Goal: Transaction & Acquisition: Purchase product/service

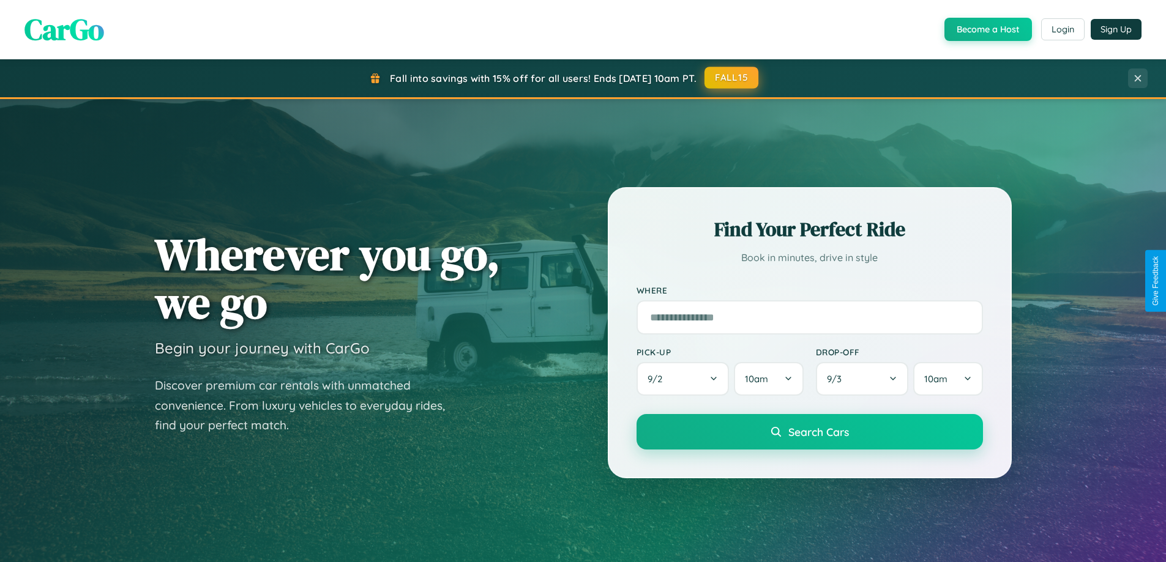
click at [732, 78] on button "FALL15" at bounding box center [731, 78] width 54 height 22
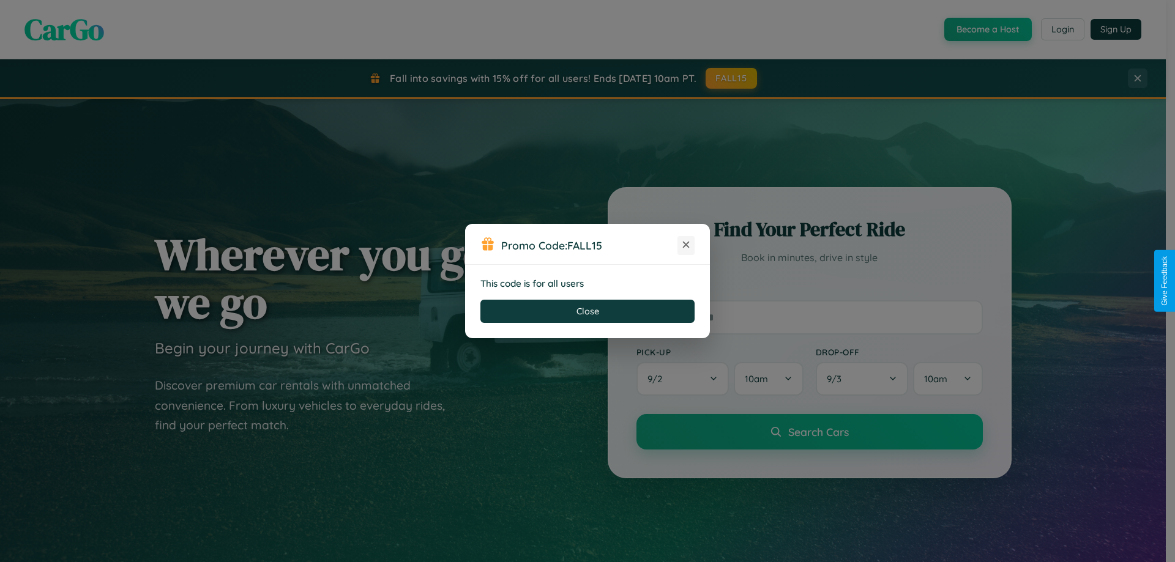
click at [686, 245] on icon at bounding box center [686, 245] width 12 height 12
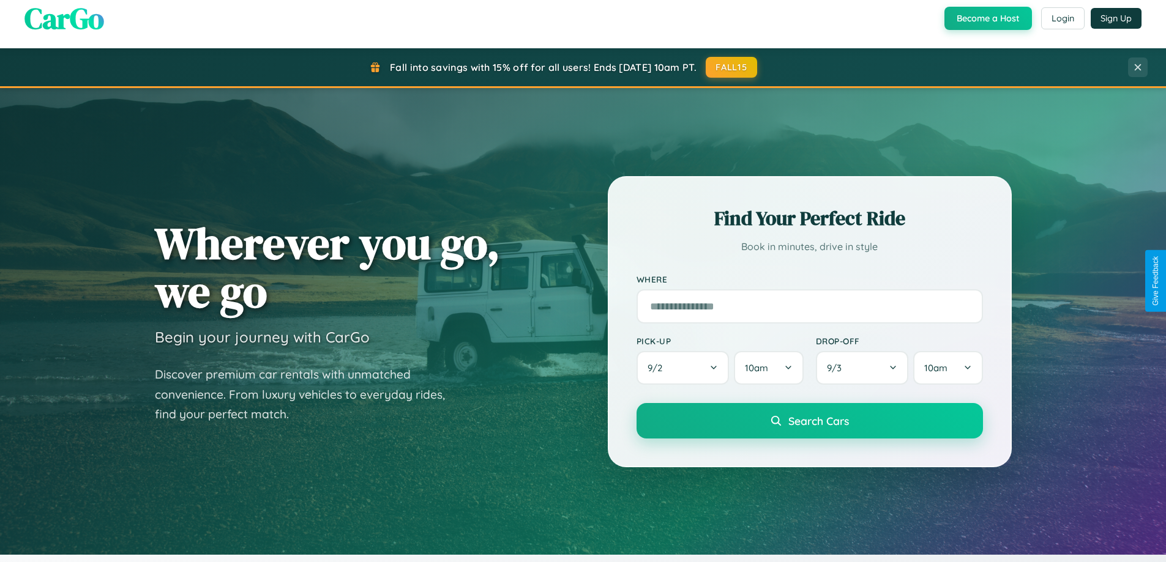
scroll to position [842, 0]
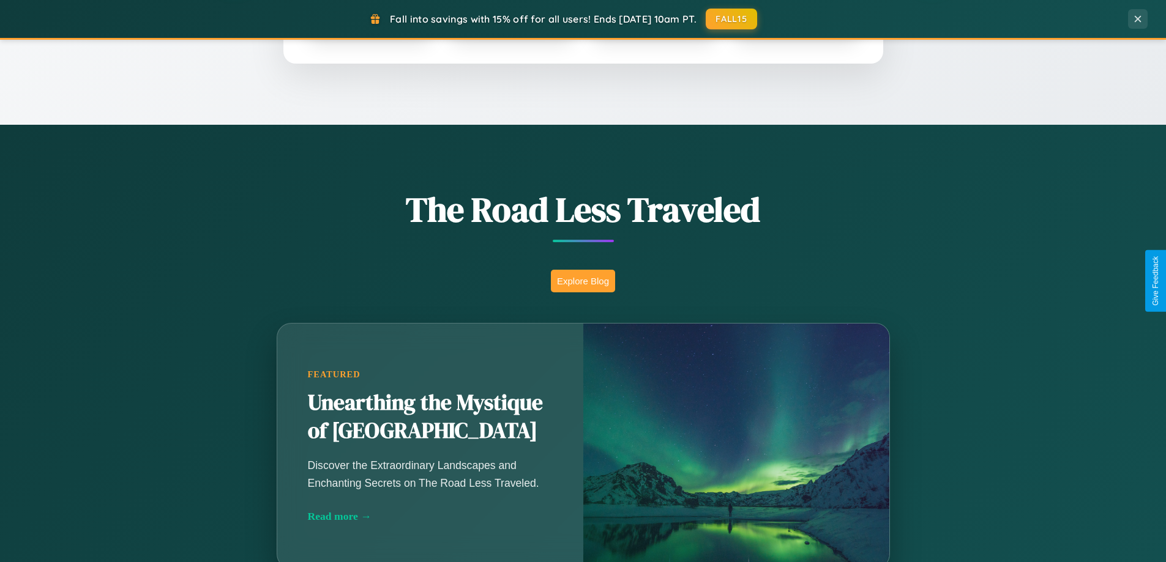
click at [583, 281] on button "Explore Blog" at bounding box center [583, 281] width 64 height 23
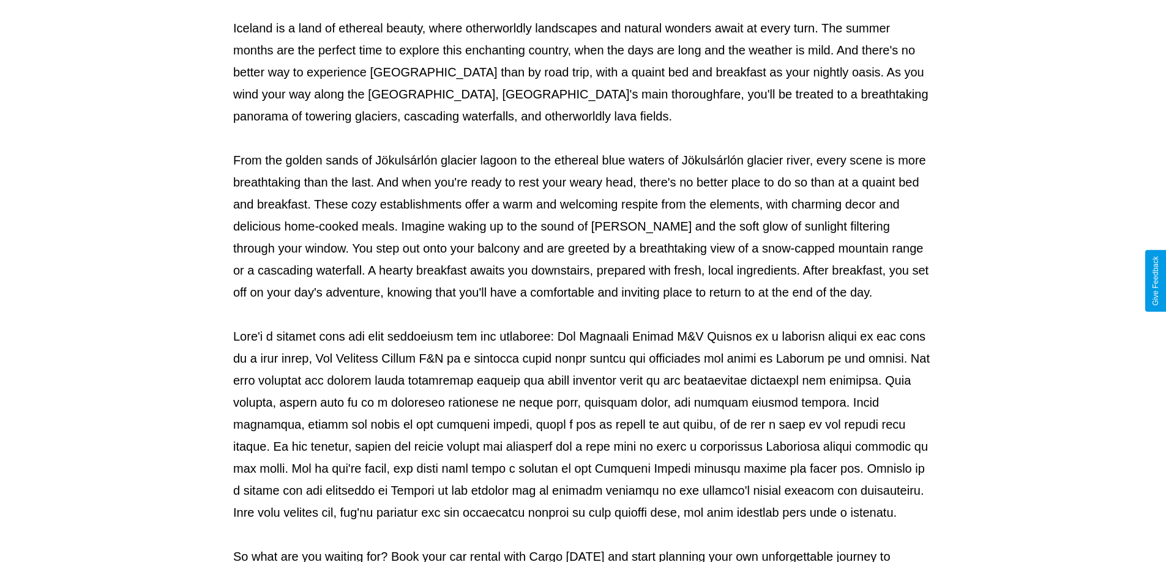
scroll to position [396, 0]
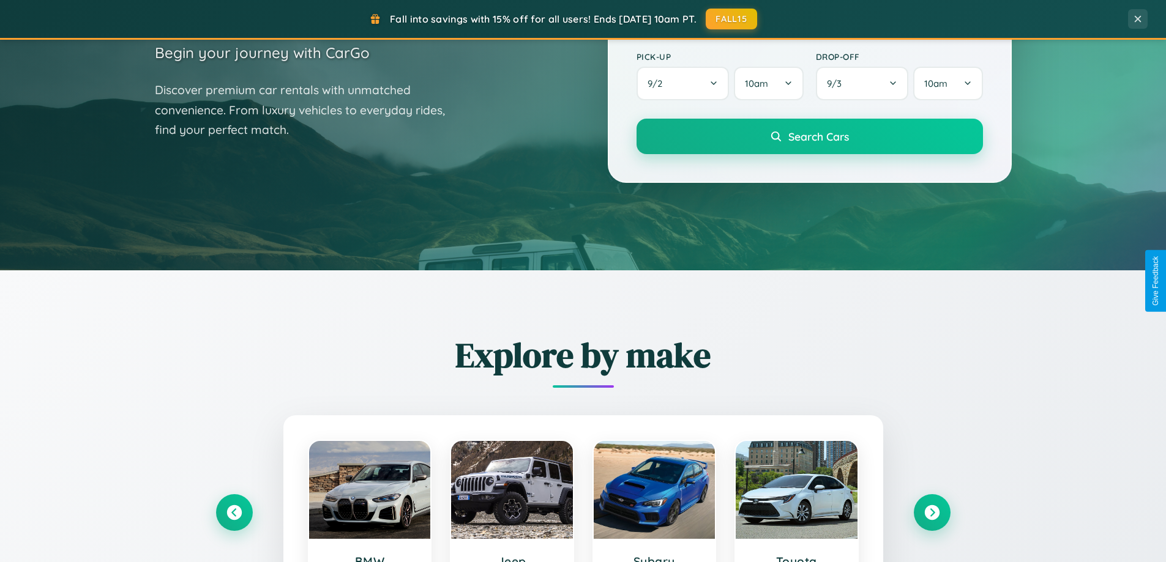
scroll to position [36, 0]
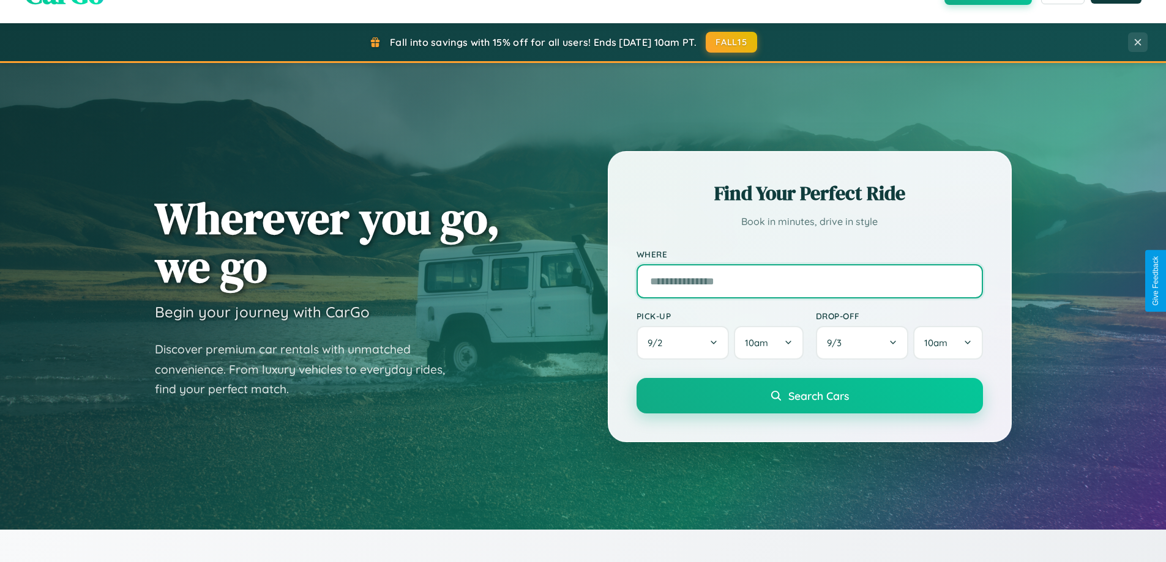
click at [809, 281] on input "text" at bounding box center [809, 281] width 346 height 34
type input "**********"
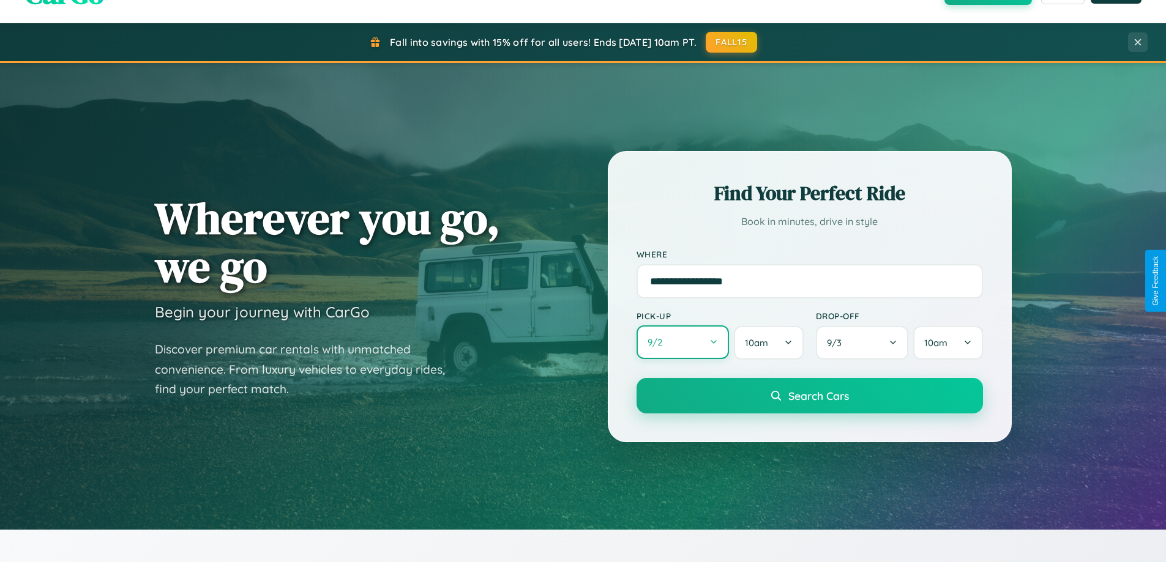
click at [682, 343] on button "9 / 2" at bounding box center [682, 343] width 93 height 34
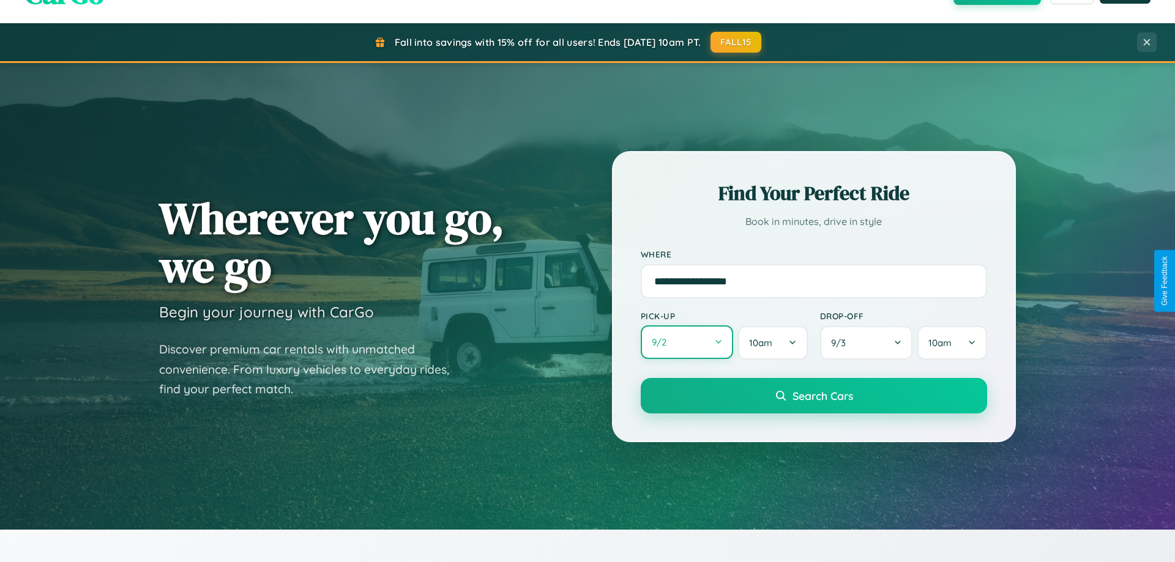
select select "*"
select select "****"
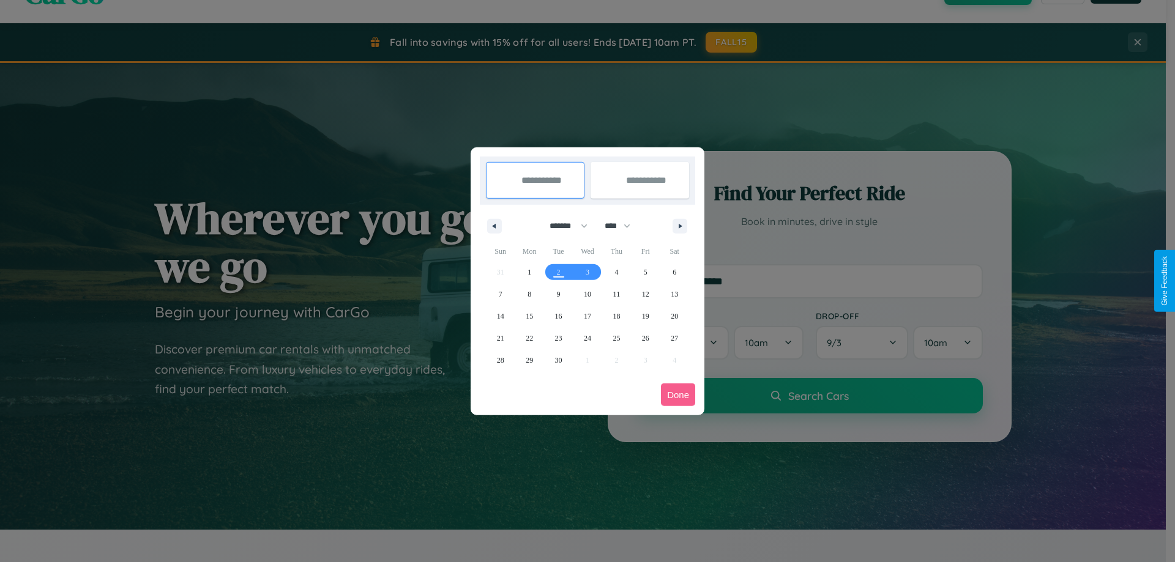
click at [563, 226] on select "******* ******** ***** ***** *** **** **** ****** ********* ******* ******** **…" at bounding box center [566, 226] width 52 height 20
select select "*"
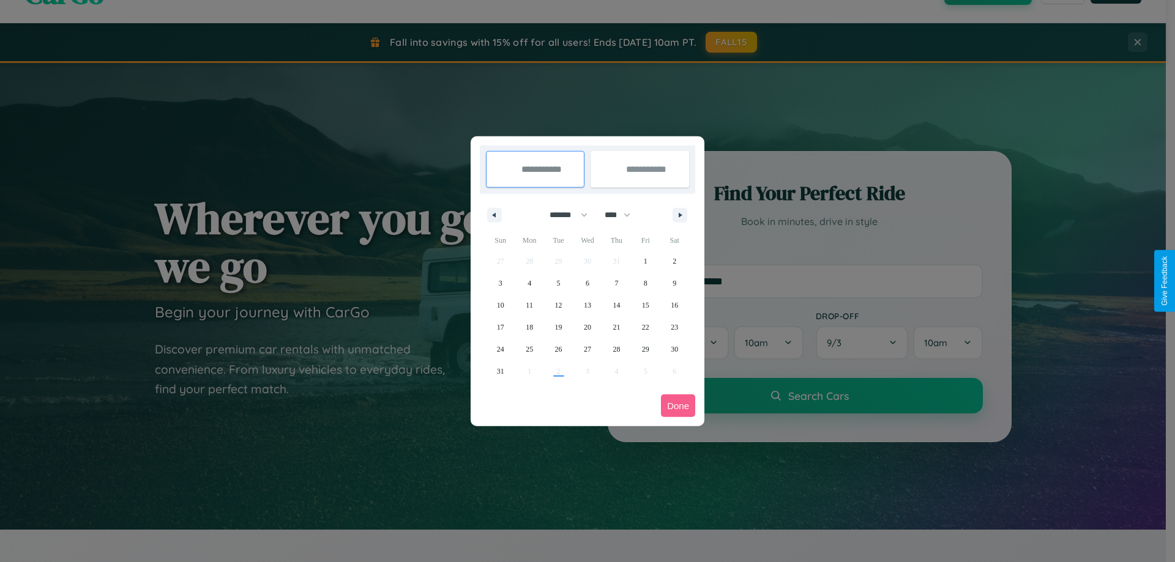
drag, startPoint x: 623, startPoint y: 215, endPoint x: 587, endPoint y: 245, distance: 46.9
click at [623, 215] on select "**** **** **** **** **** **** **** **** **** **** **** **** **** **** **** ****…" at bounding box center [616, 215] width 37 height 20
select select "****"
click at [558, 349] on span "25" at bounding box center [558, 349] width 7 height 22
type input "**********"
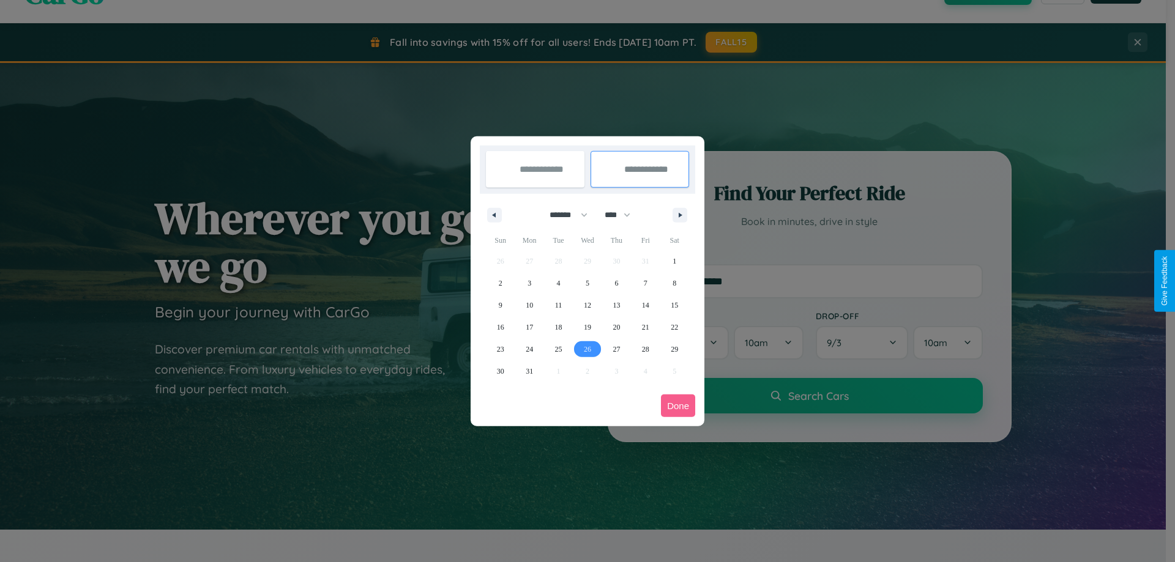
click at [587, 349] on span "26" at bounding box center [587, 349] width 7 height 22
type input "**********"
click at [678, 406] on button "Done" at bounding box center [678, 406] width 34 height 23
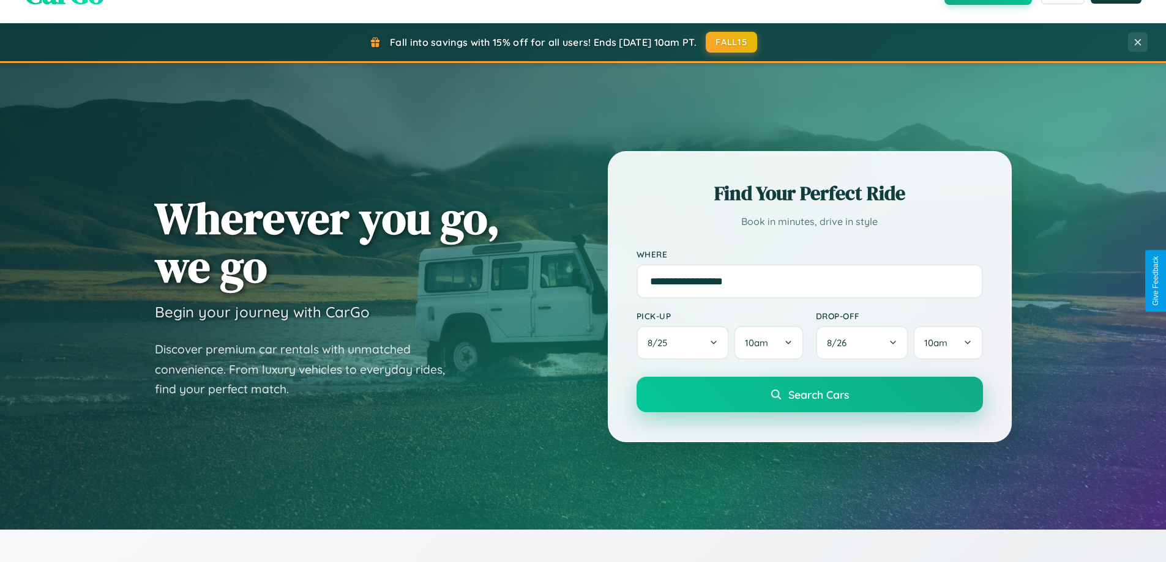
click at [809, 395] on span "Search Cars" at bounding box center [818, 394] width 61 height 13
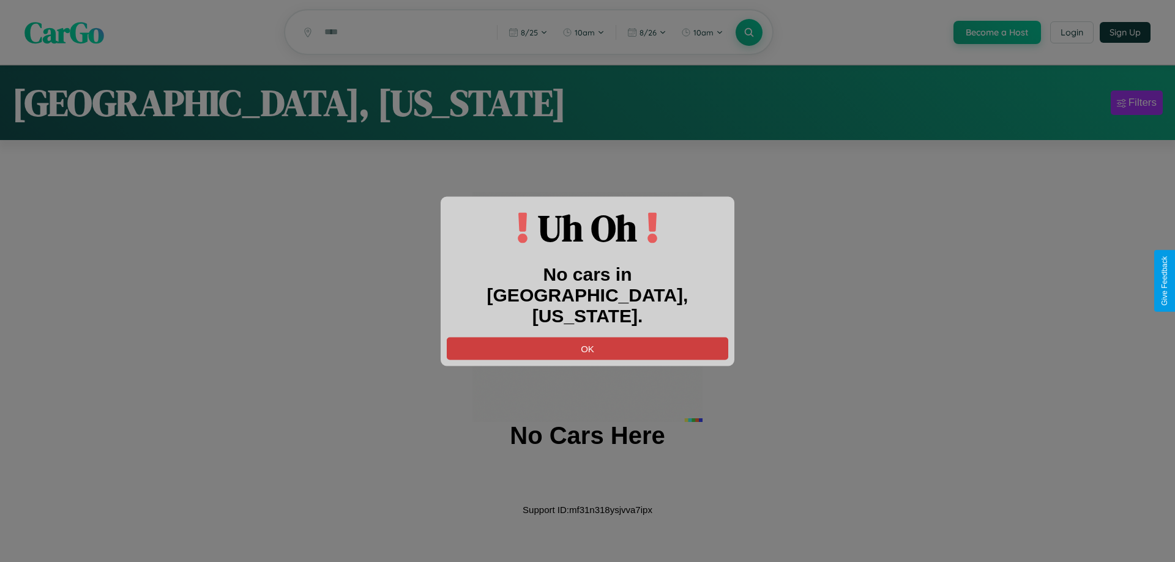
click at [587, 337] on button "OK" at bounding box center [587, 348] width 281 height 23
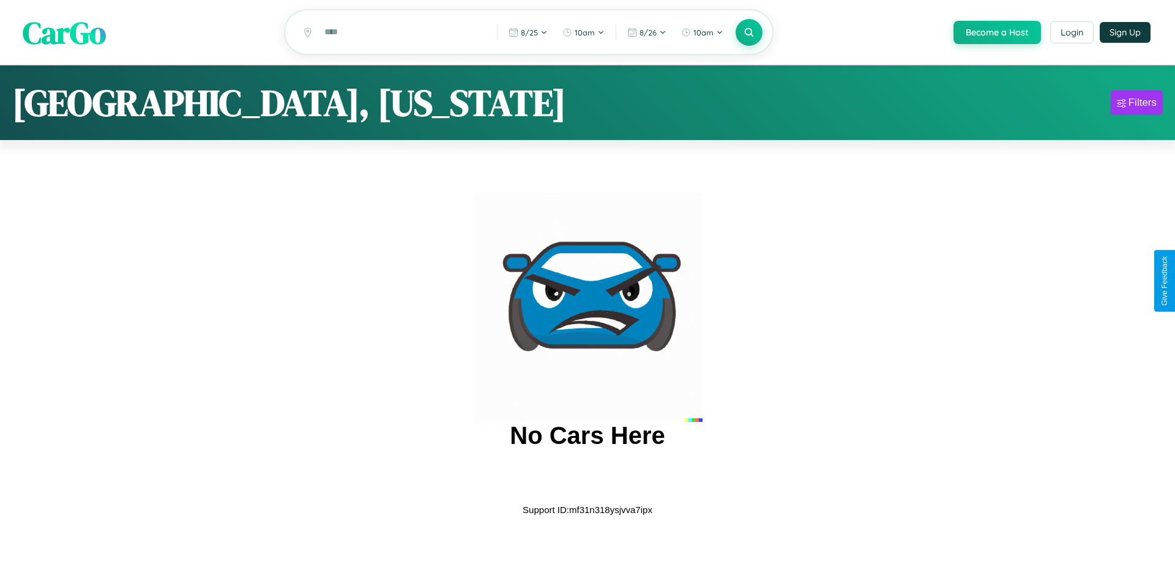
click at [64, 33] on span "CarGo" at bounding box center [64, 32] width 83 height 42
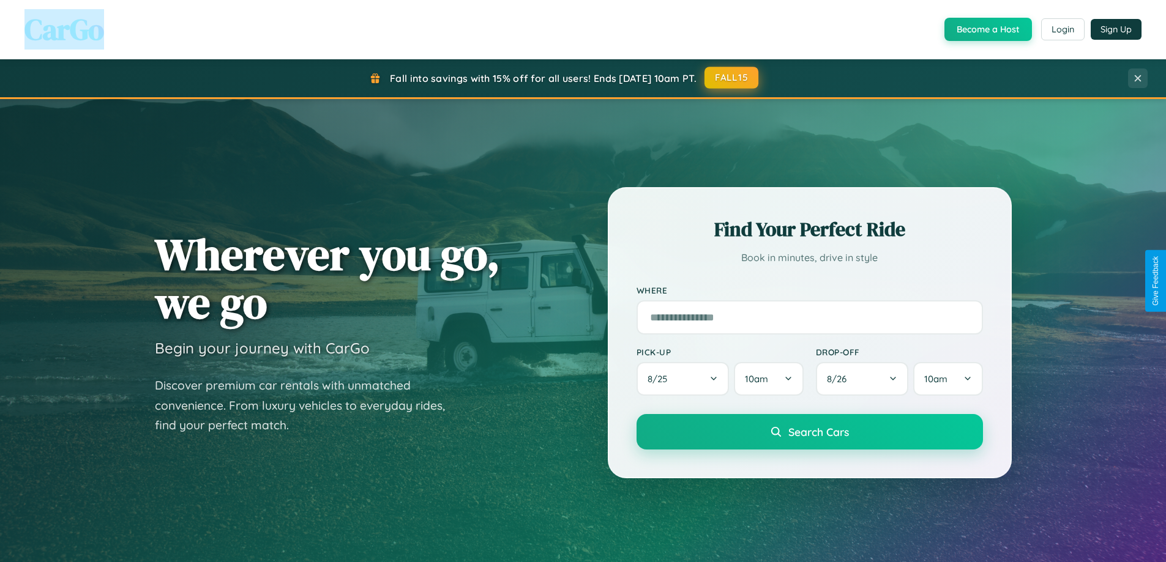
click at [732, 78] on button "FALL15" at bounding box center [731, 78] width 54 height 22
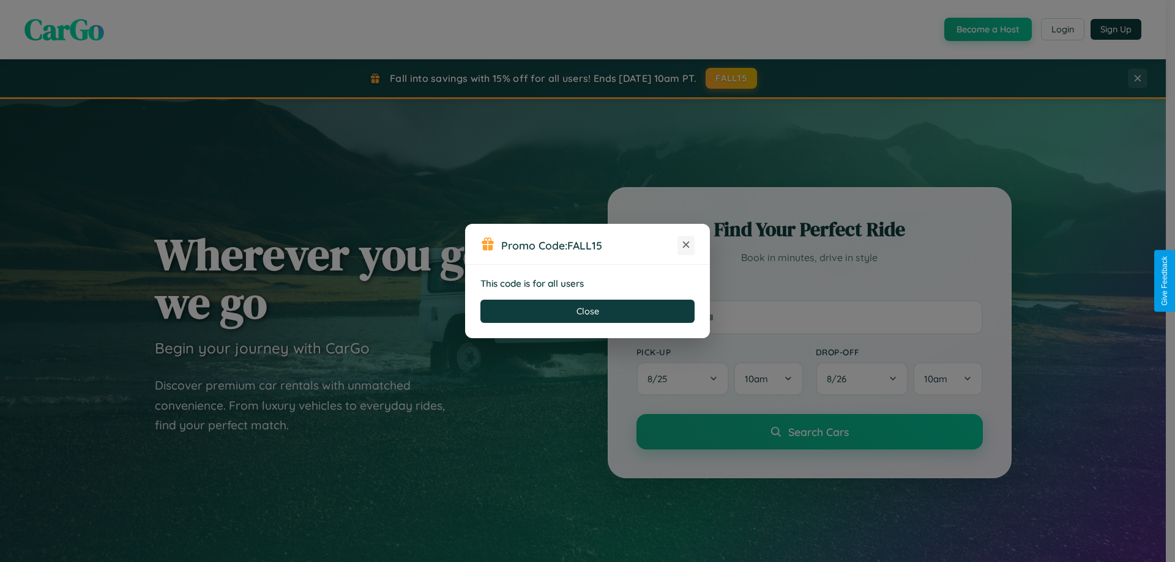
click at [686, 245] on icon at bounding box center [686, 245] width 12 height 12
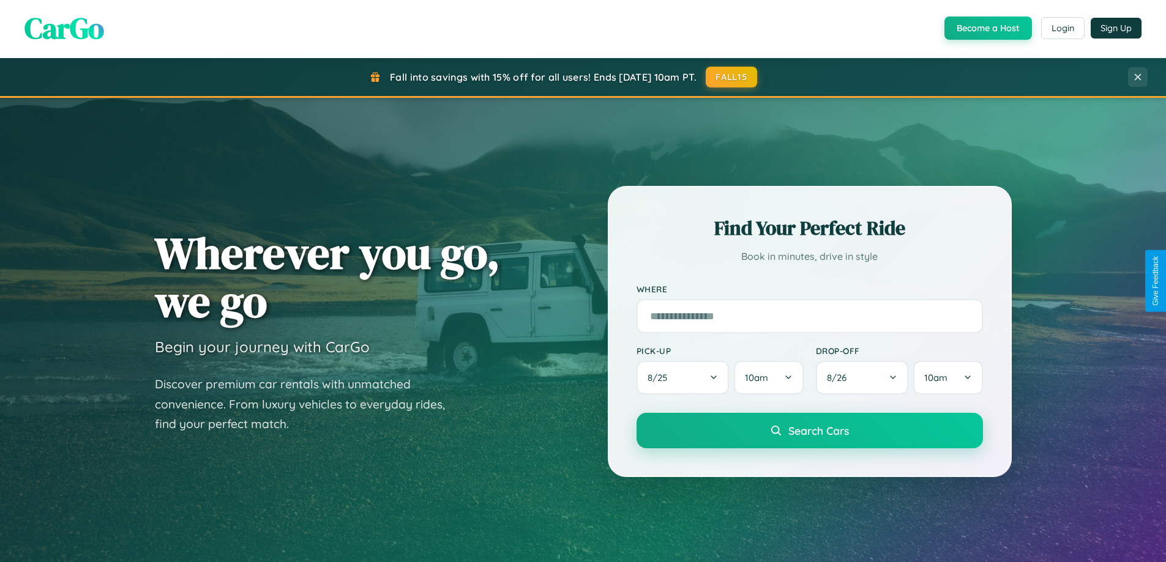
scroll to position [36, 0]
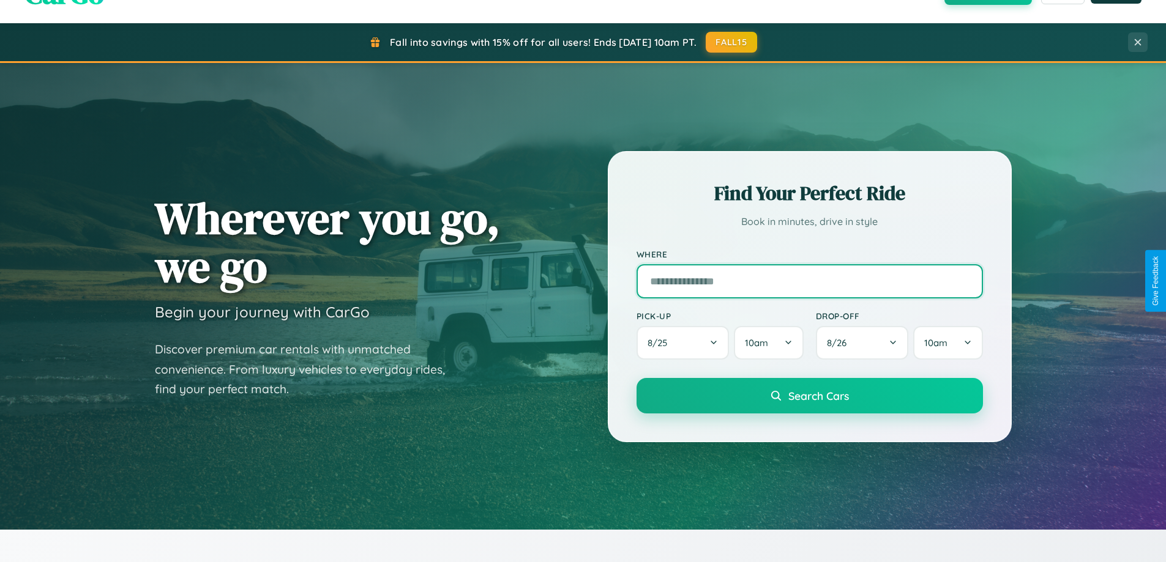
click at [809, 281] on input "text" at bounding box center [809, 281] width 346 height 34
type input "****"
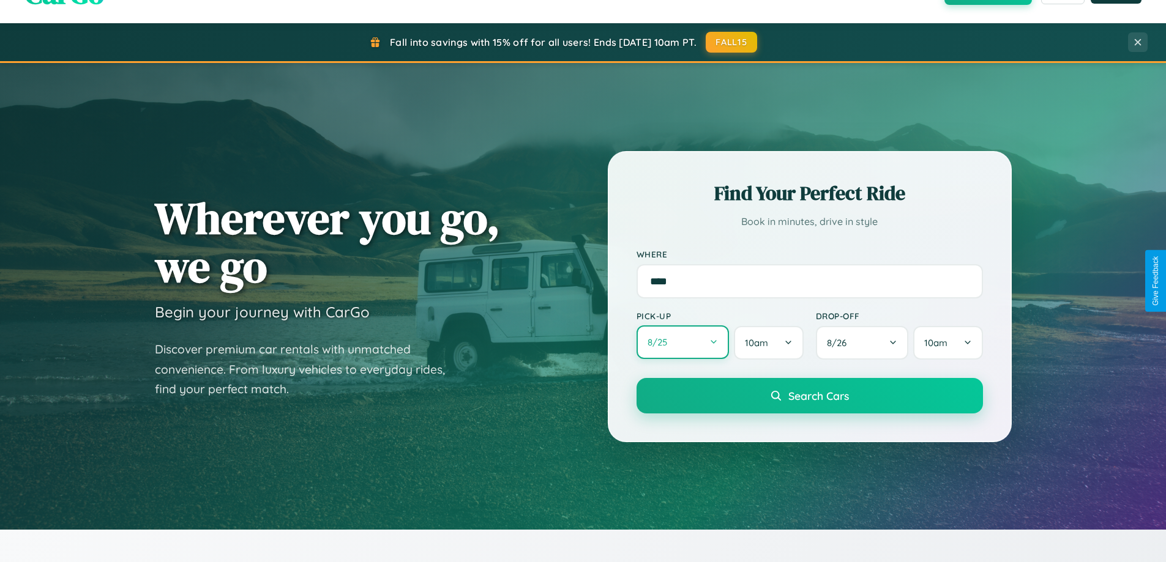
click at [682, 343] on button "8 / 25" at bounding box center [682, 343] width 93 height 34
select select "*"
select select "****"
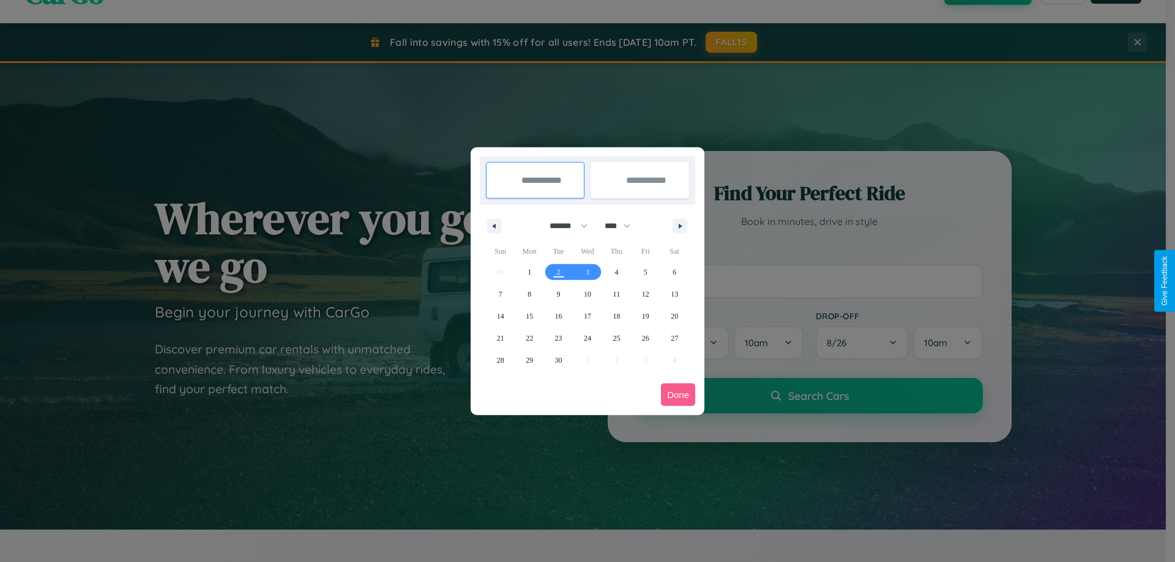
drag, startPoint x: 563, startPoint y: 226, endPoint x: 587, endPoint y: 245, distance: 31.3
click at [563, 226] on select "******* ******** ***** ***** *** **** **** ****** ********* ******* ******** **…" at bounding box center [566, 226] width 52 height 20
select select "*"
click at [587, 272] on span "1" at bounding box center [588, 272] width 4 height 22
type input "**********"
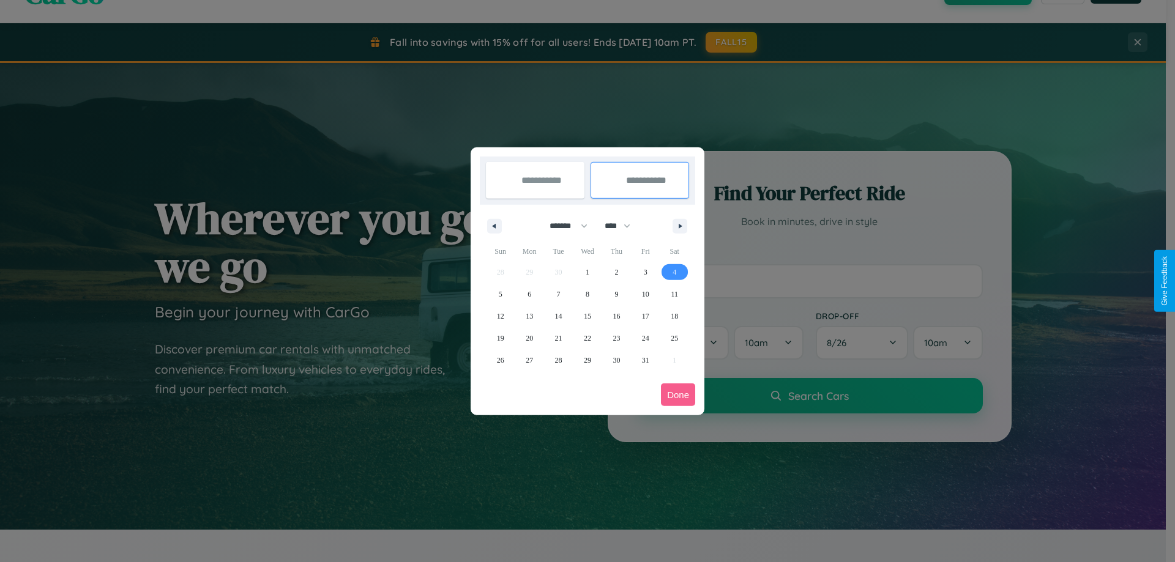
click at [674, 272] on span "4" at bounding box center [675, 272] width 4 height 22
type input "**********"
click at [678, 395] on button "Done" at bounding box center [678, 395] width 34 height 23
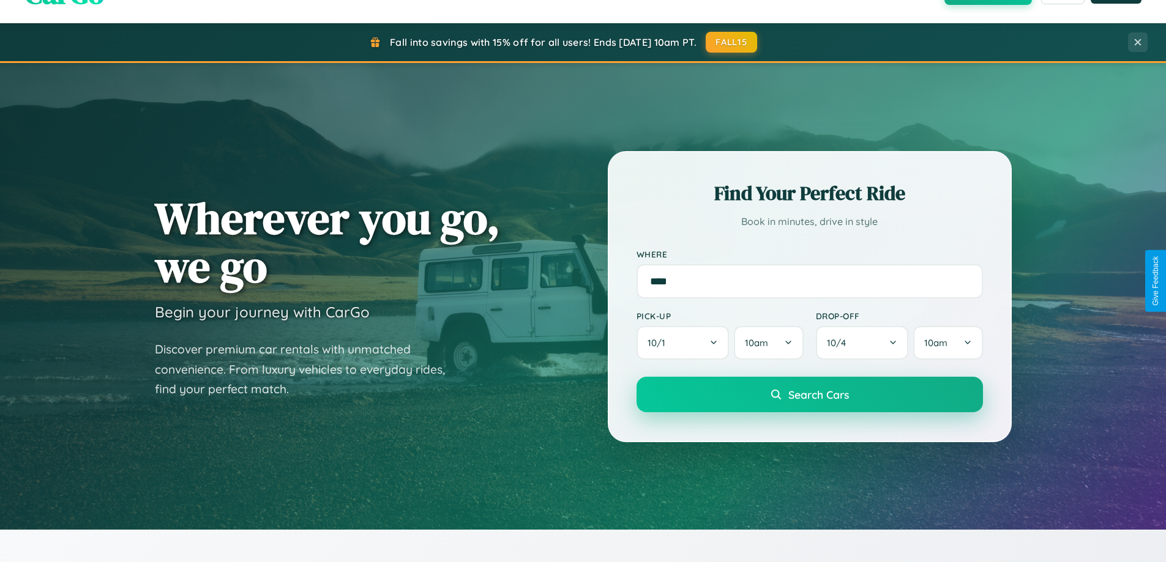
click at [809, 395] on span "Search Cars" at bounding box center [818, 394] width 61 height 13
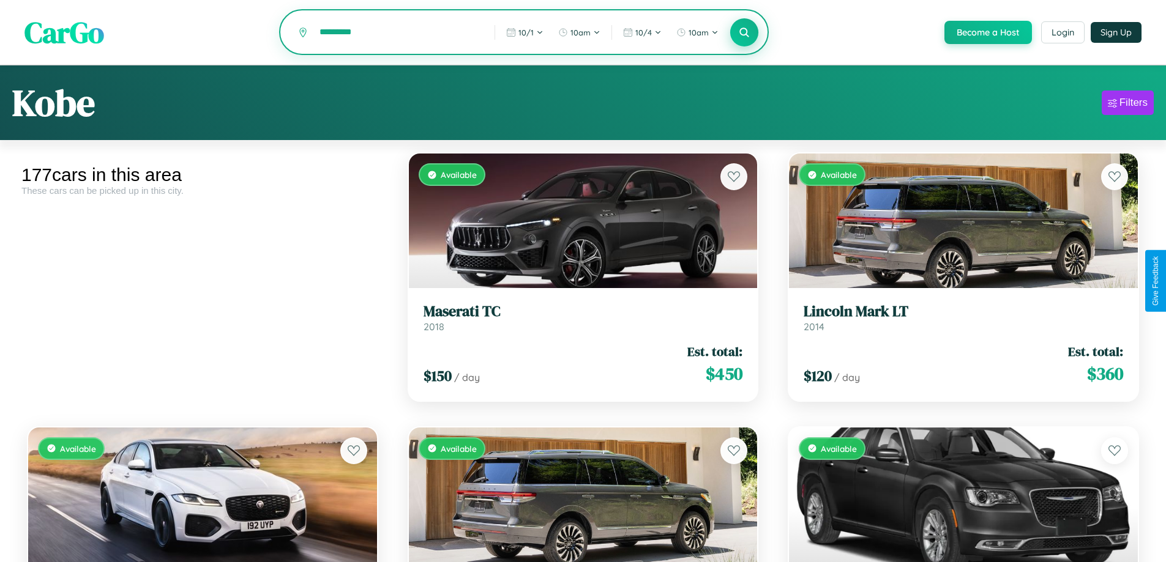
type input "*********"
click at [743, 33] on icon at bounding box center [745, 32] width 12 height 12
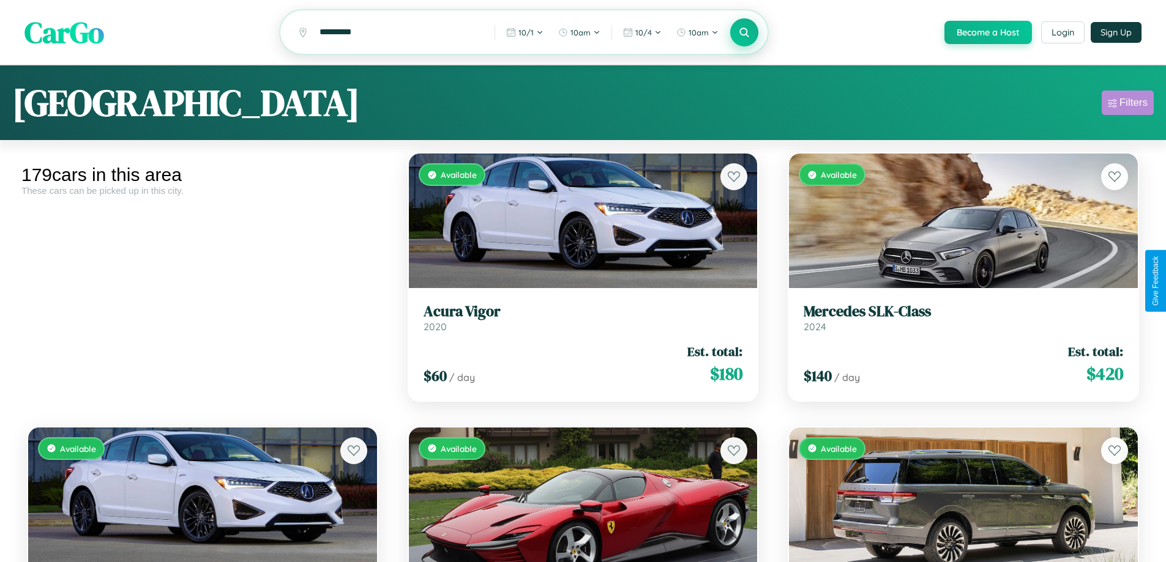
click at [1127, 105] on div "Filters" at bounding box center [1133, 103] width 28 height 12
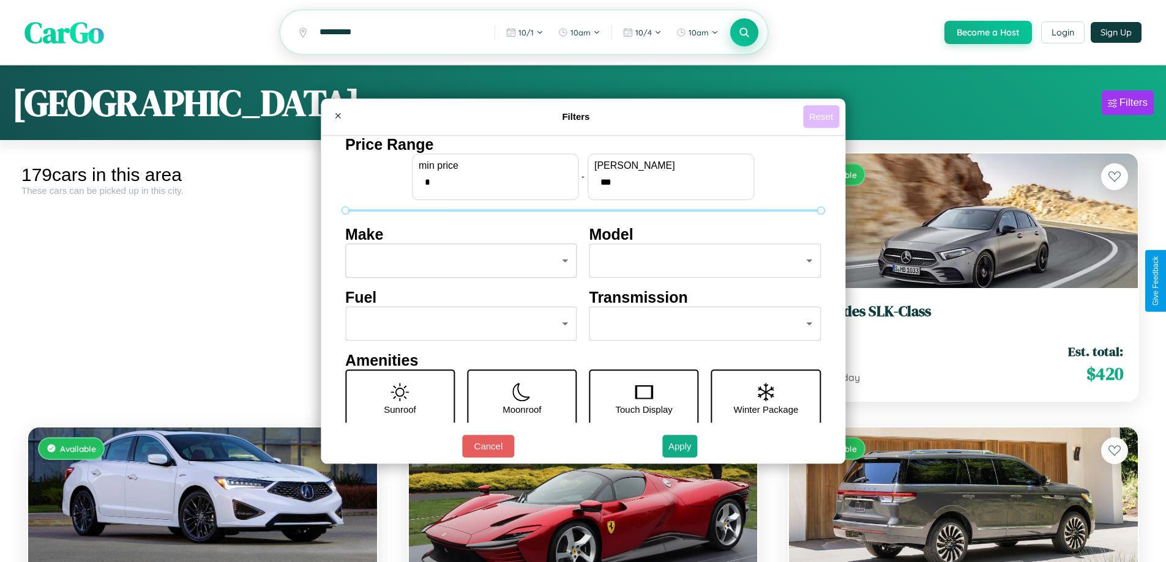
click at [822, 116] on button "Reset" at bounding box center [821, 116] width 36 height 23
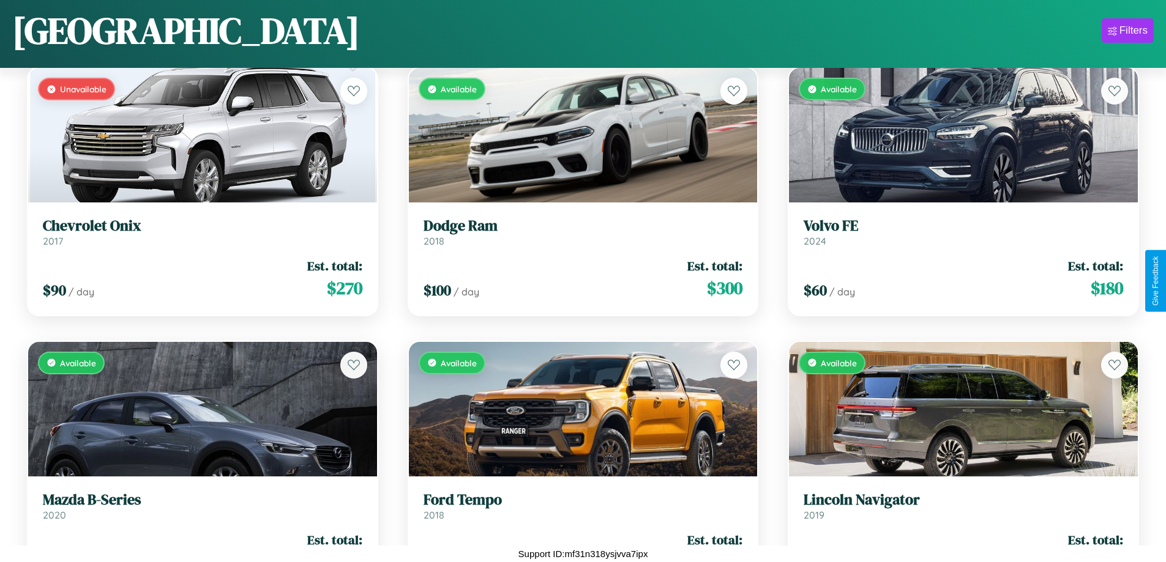
scroll to position [13325, 0]
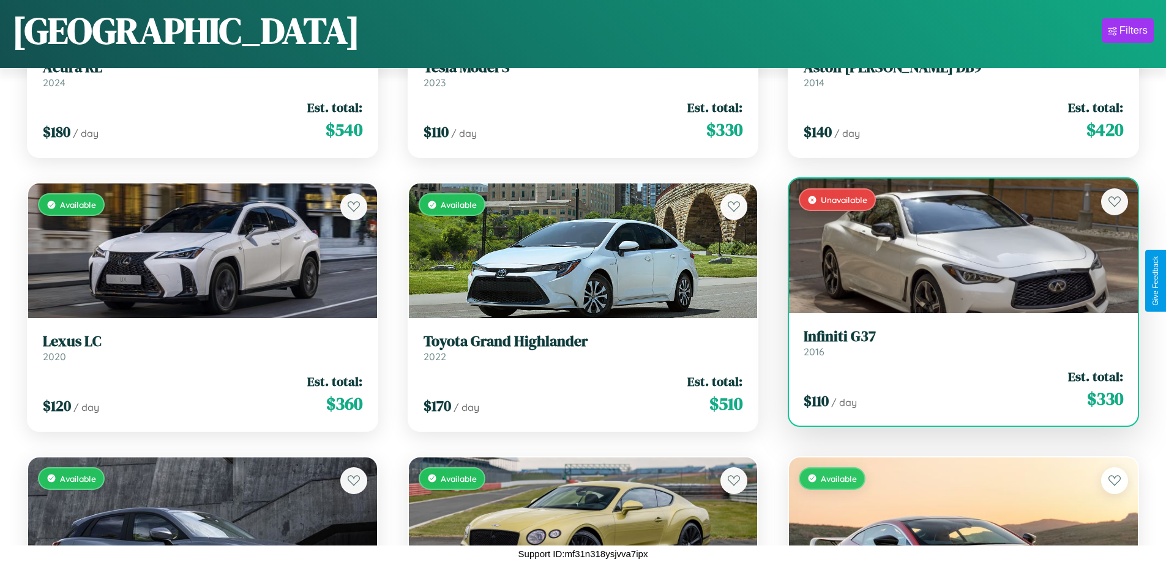
click at [955, 348] on link "Infiniti G37 2016" at bounding box center [962, 343] width 319 height 30
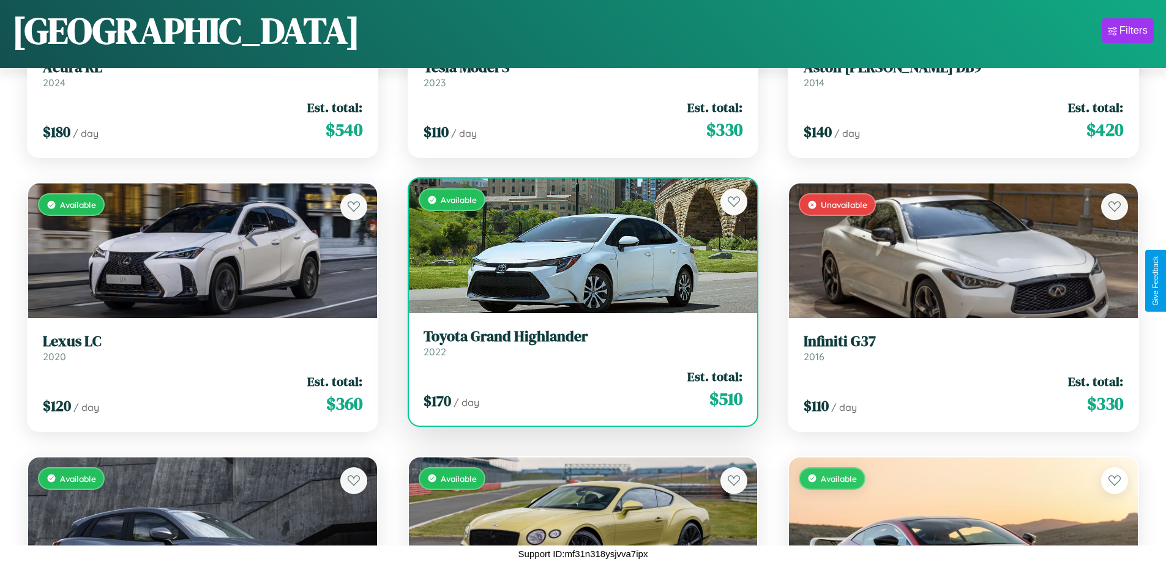
scroll to position [9763, 0]
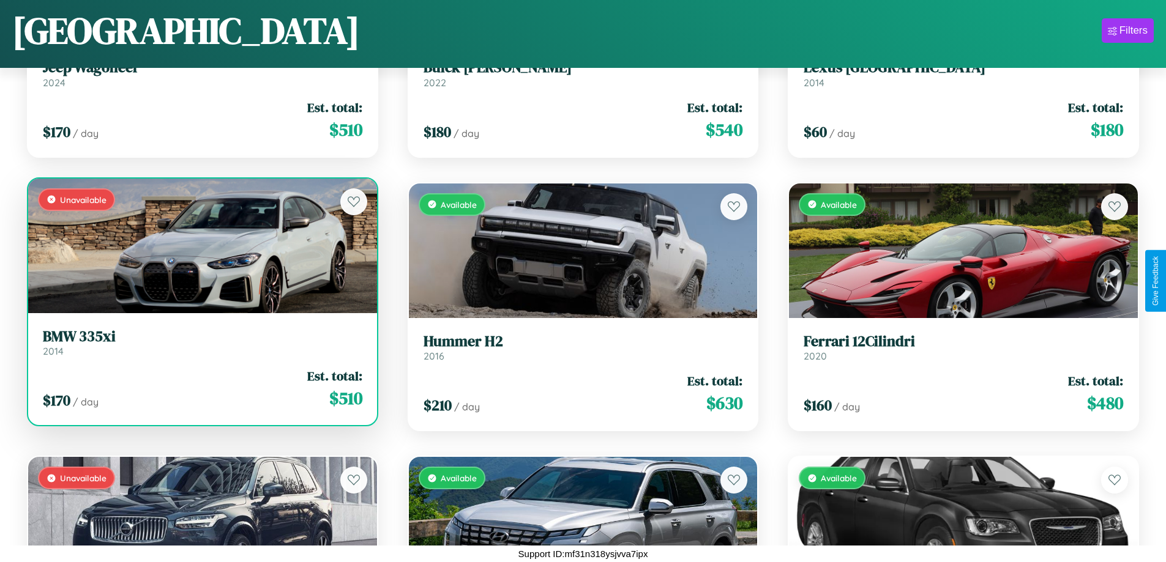
click at [201, 343] on h3 "BMW 335xi" at bounding box center [202, 337] width 319 height 18
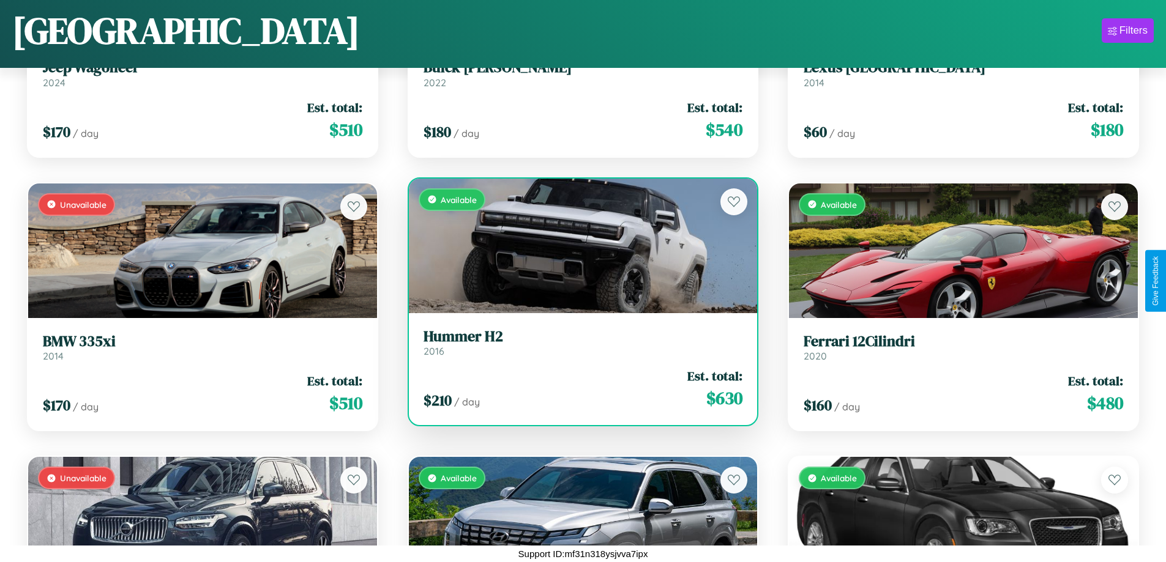
scroll to position [14695, 0]
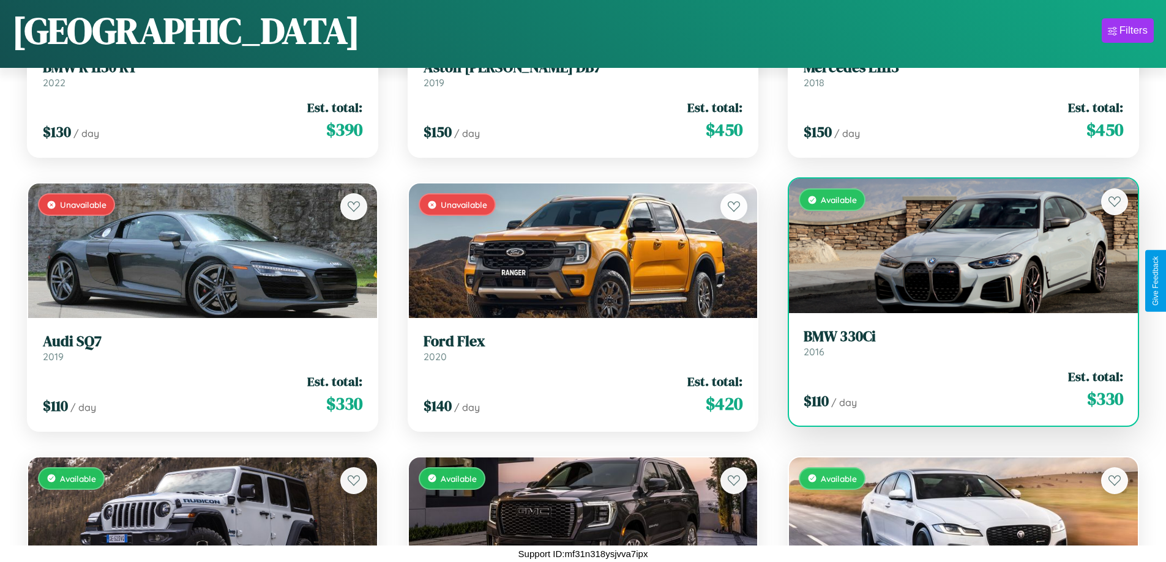
click at [955, 345] on link "BMW 330Ci 2016" at bounding box center [962, 343] width 319 height 30
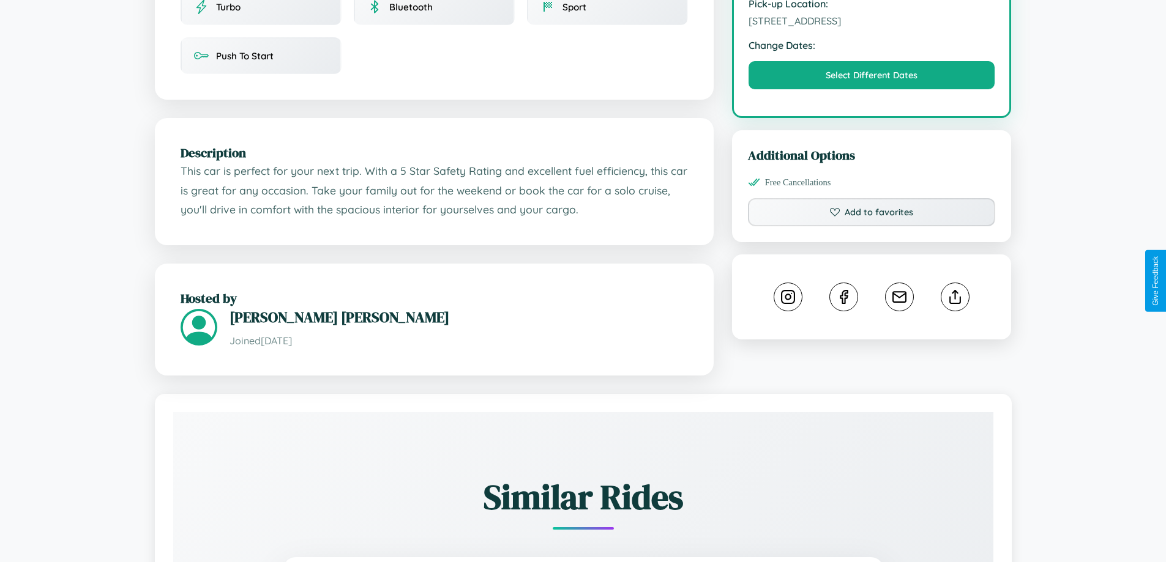
scroll to position [440, 0]
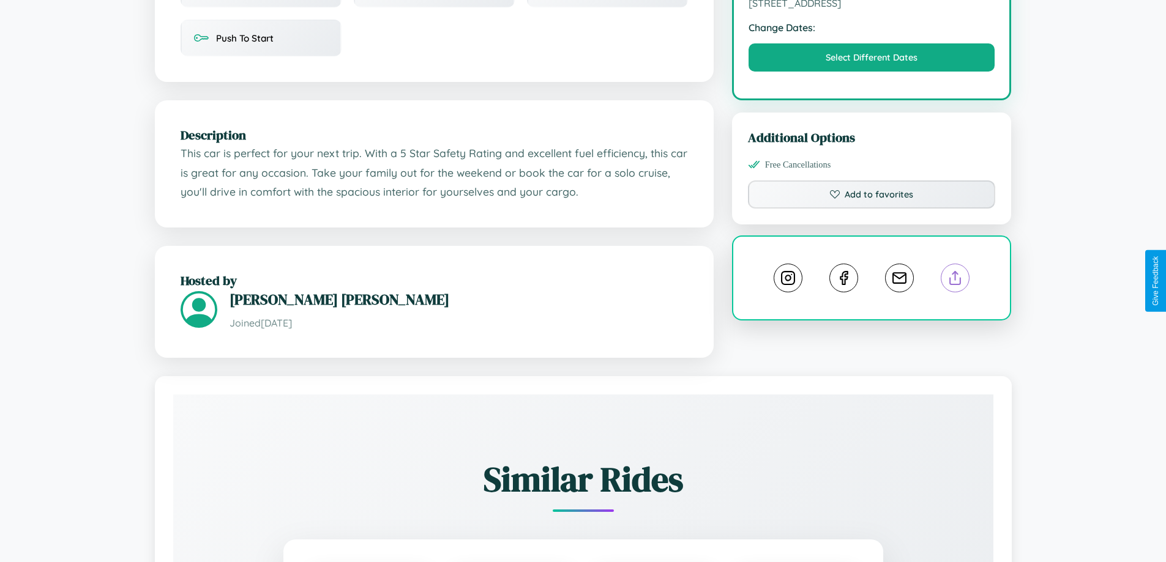
click at [955, 280] on line at bounding box center [955, 276] width 0 height 9
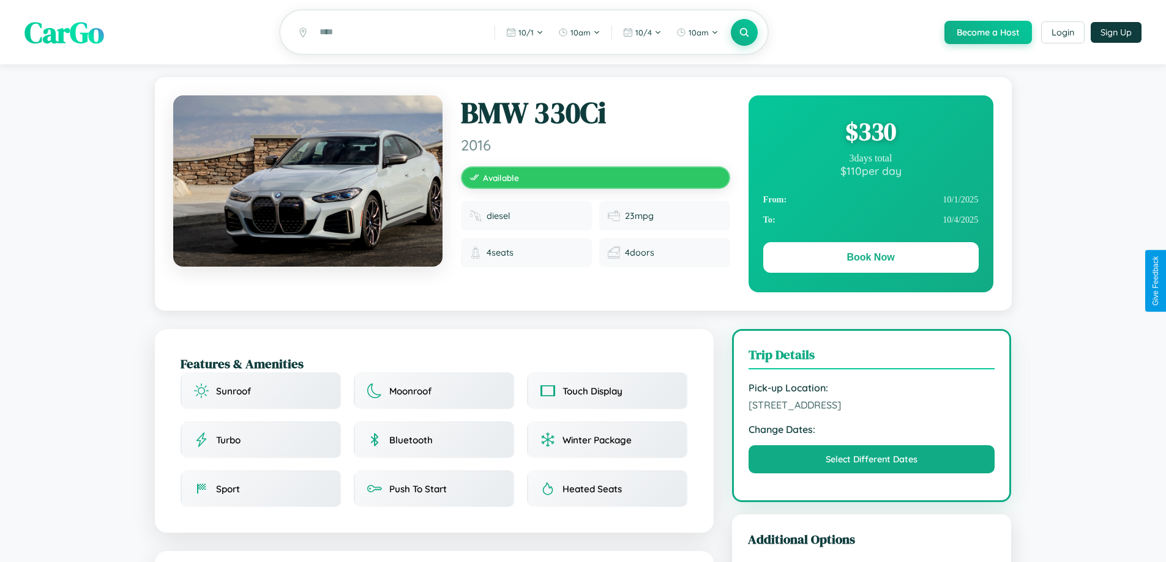
click at [870, 133] on div "$ 330" at bounding box center [870, 131] width 215 height 33
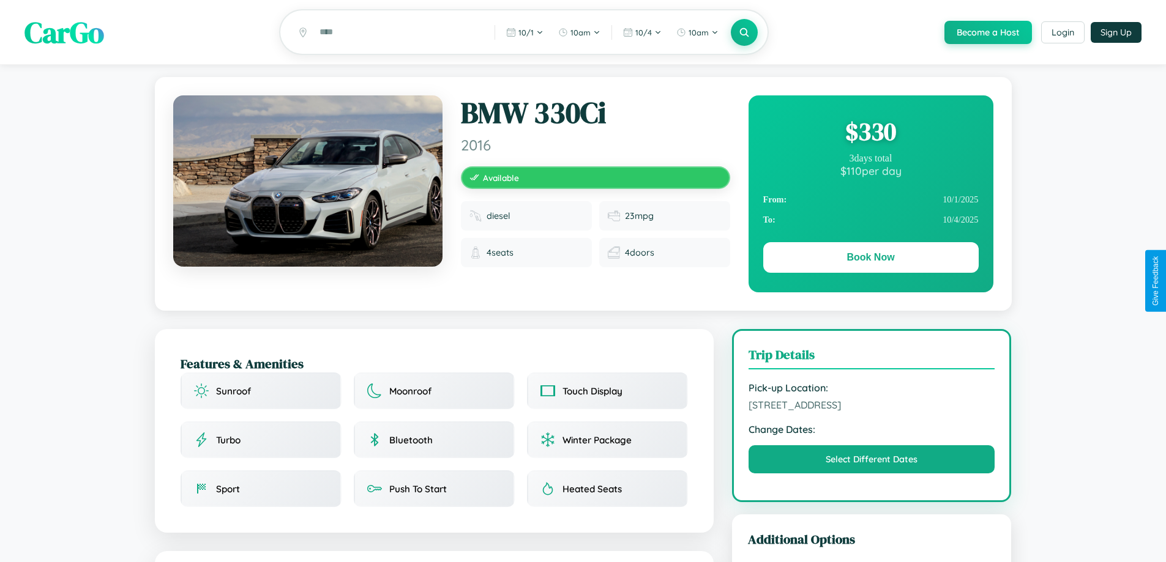
click at [870, 133] on div "$ 330" at bounding box center [870, 131] width 215 height 33
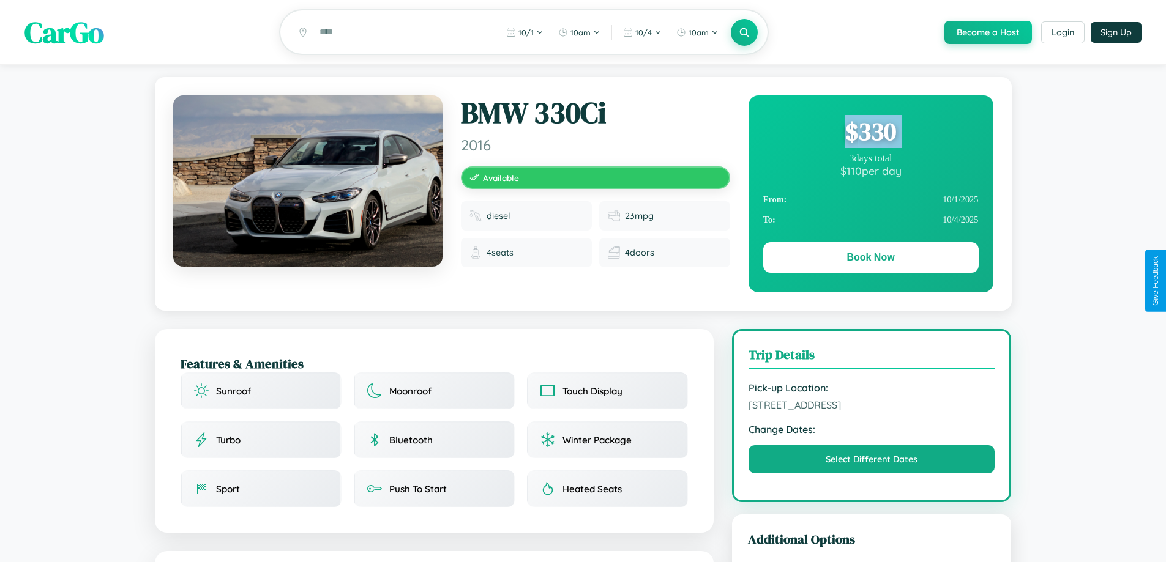
click at [870, 133] on div "$ 330" at bounding box center [870, 131] width 215 height 33
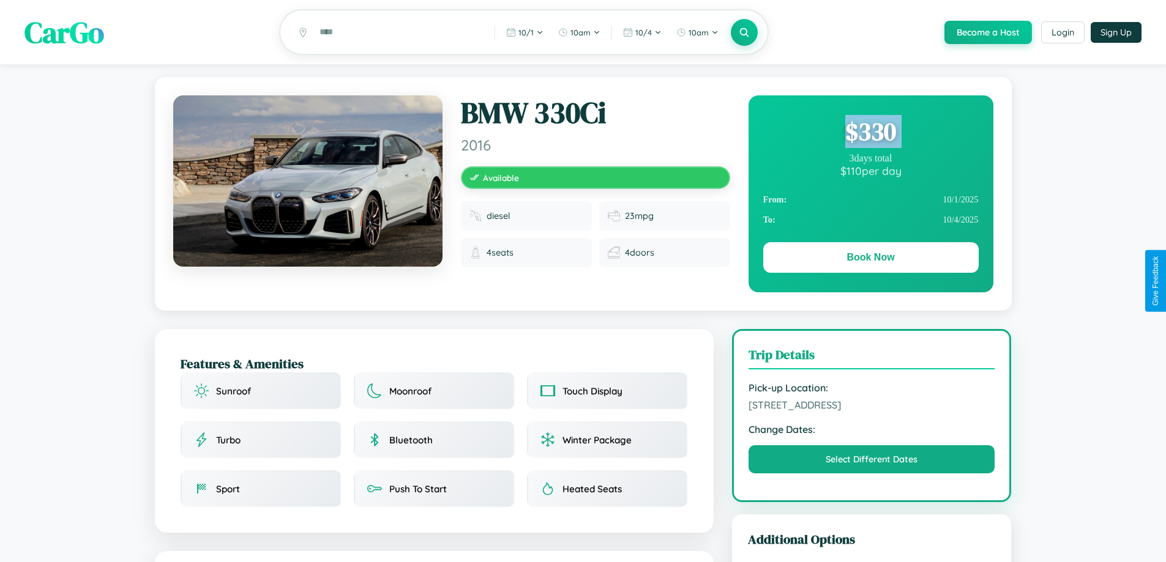
click at [870, 133] on div "$ 330" at bounding box center [870, 131] width 215 height 33
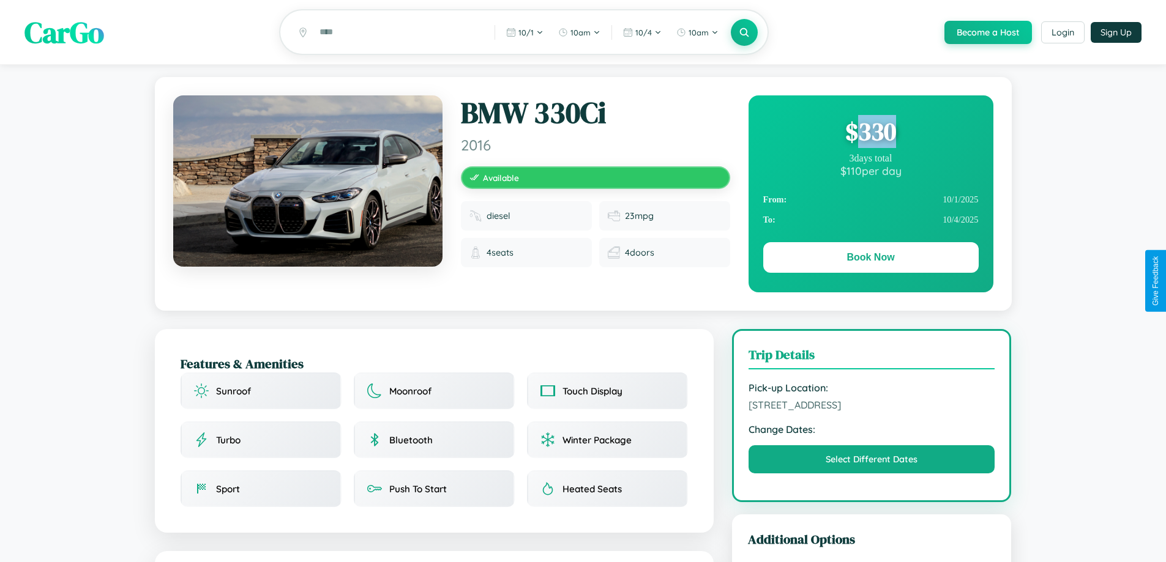
click at [870, 133] on div "$ 330" at bounding box center [870, 131] width 215 height 33
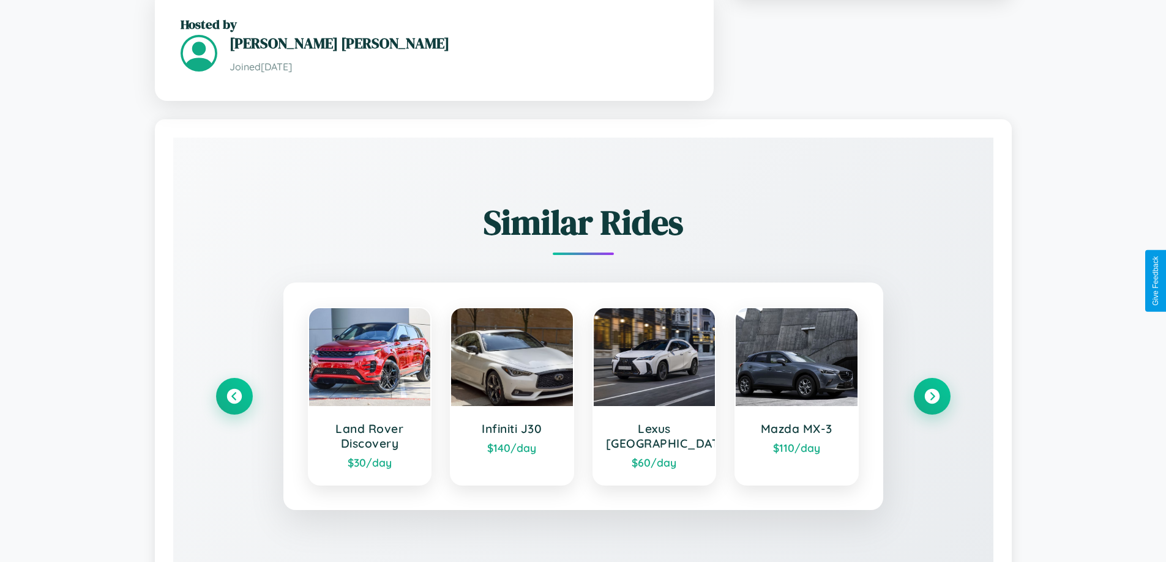
scroll to position [785, 0]
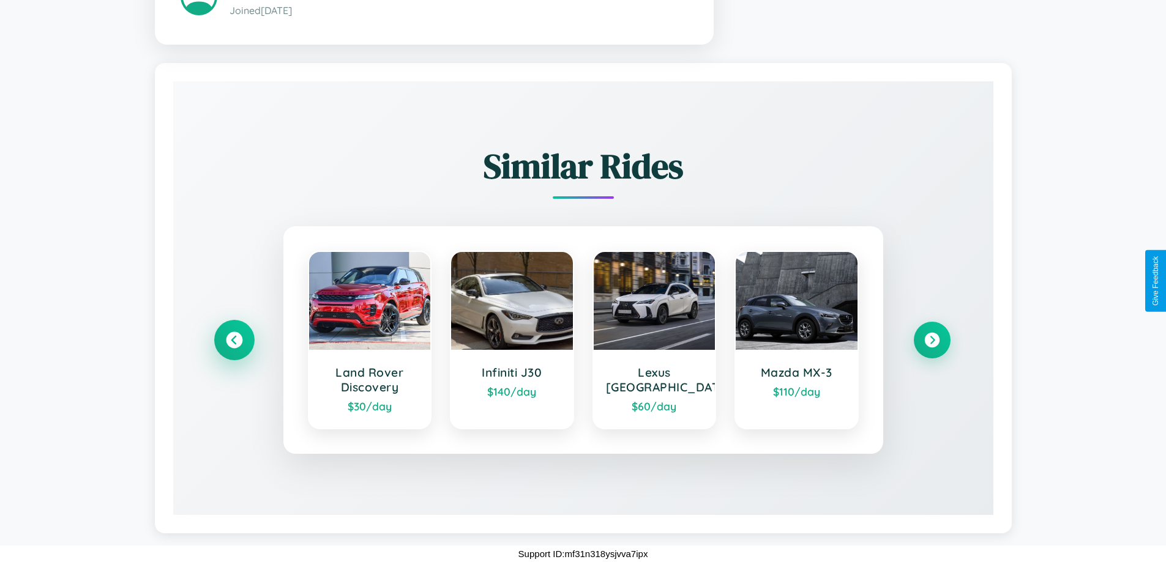
click at [234, 340] on icon at bounding box center [234, 340] width 17 height 17
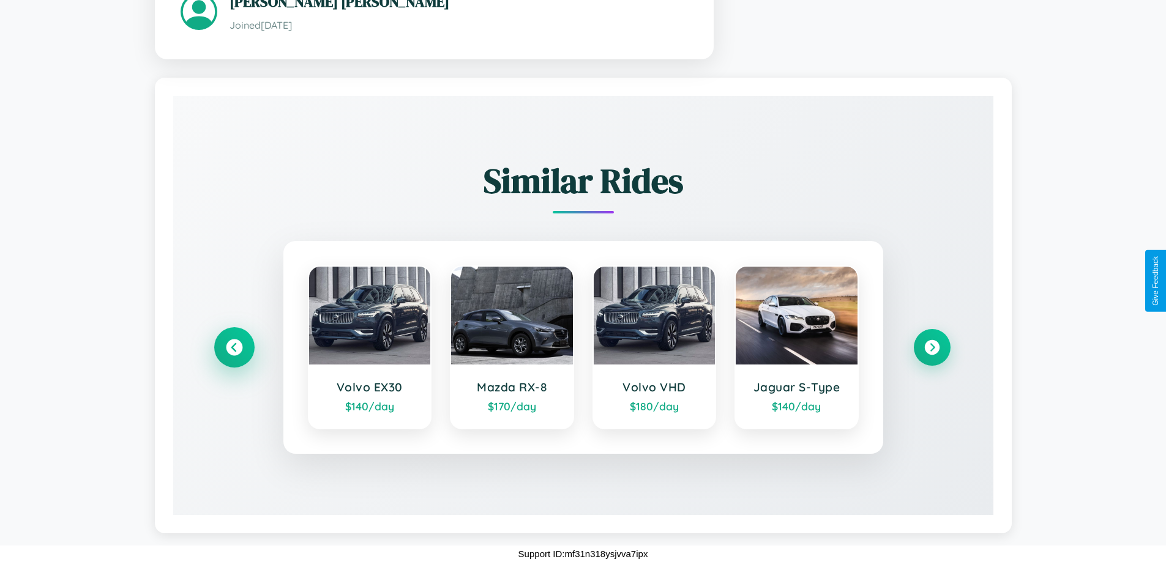
scroll to position [770, 0]
click at [931, 348] on icon at bounding box center [931, 348] width 17 height 17
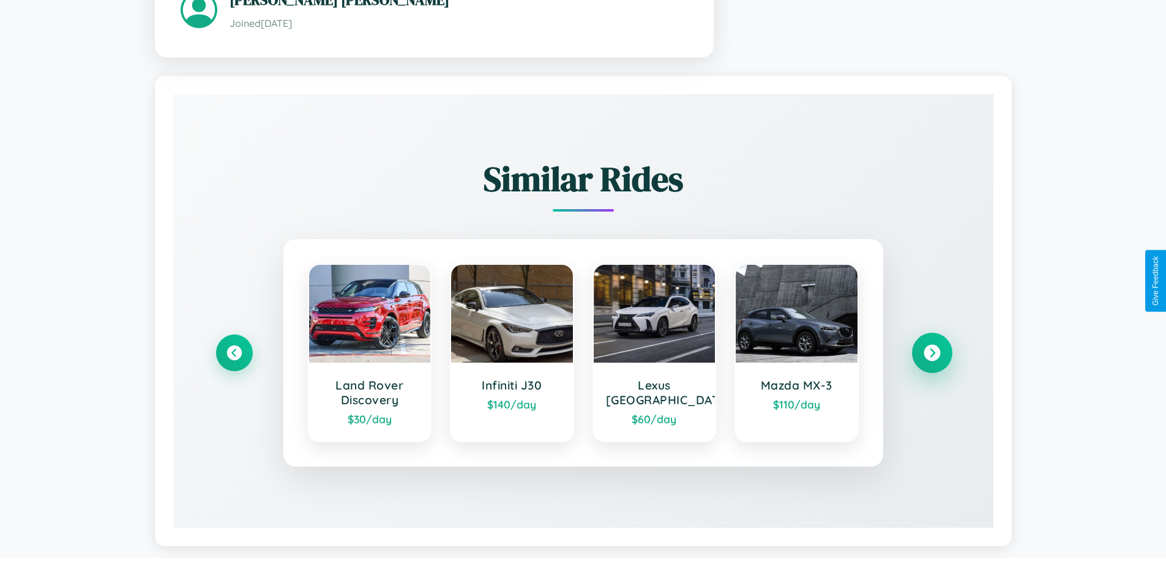
click at [931, 355] on icon at bounding box center [931, 353] width 17 height 17
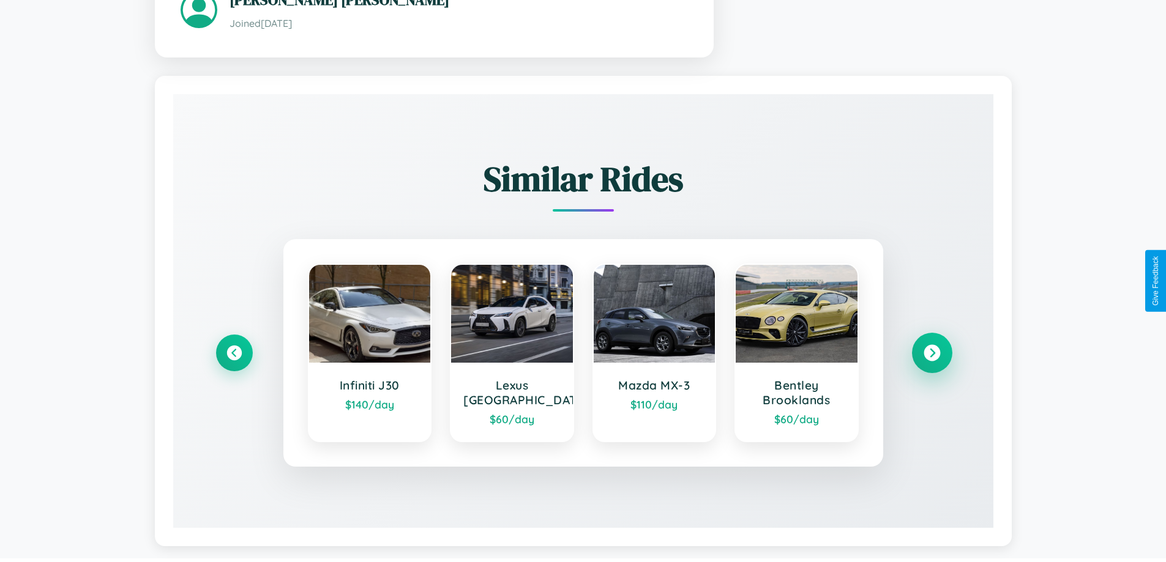
click at [931, 355] on icon at bounding box center [931, 353] width 17 height 17
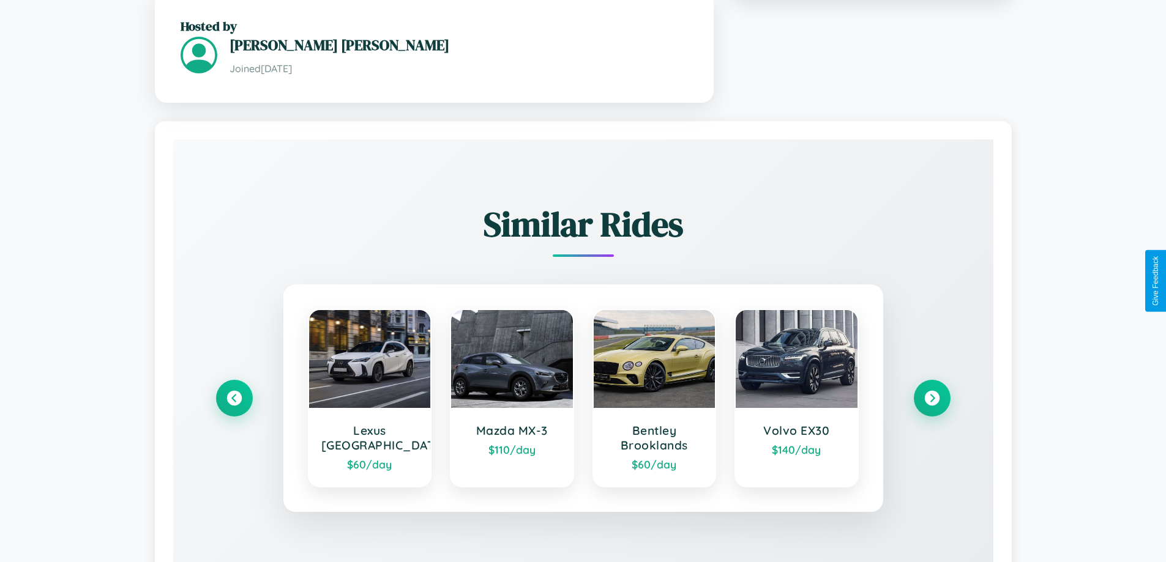
scroll to position [402, 0]
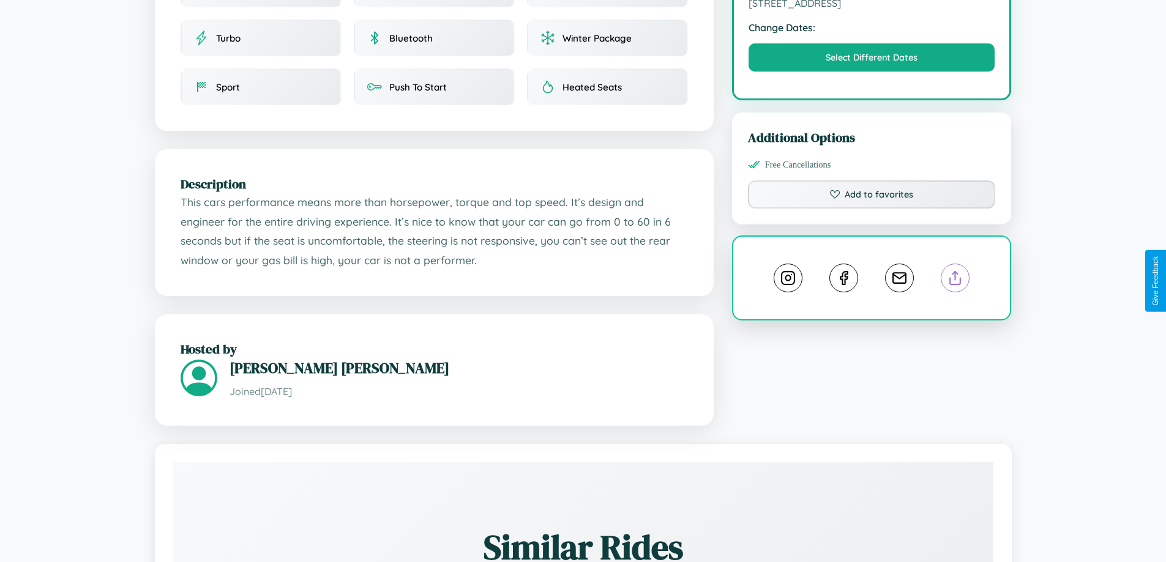
click at [955, 280] on line at bounding box center [955, 276] width 0 height 9
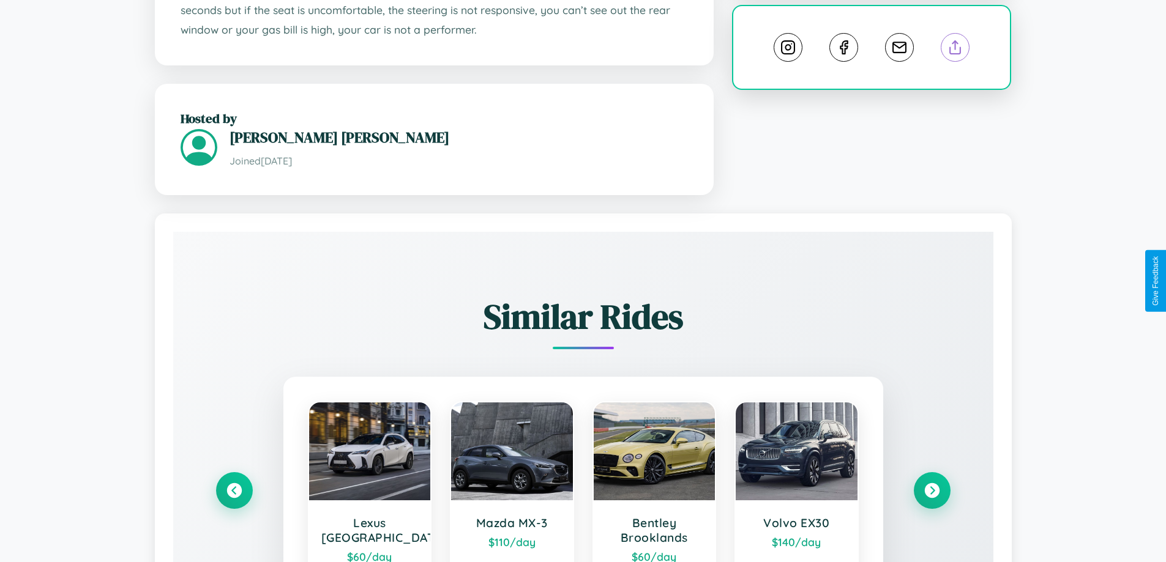
scroll to position [785, 0]
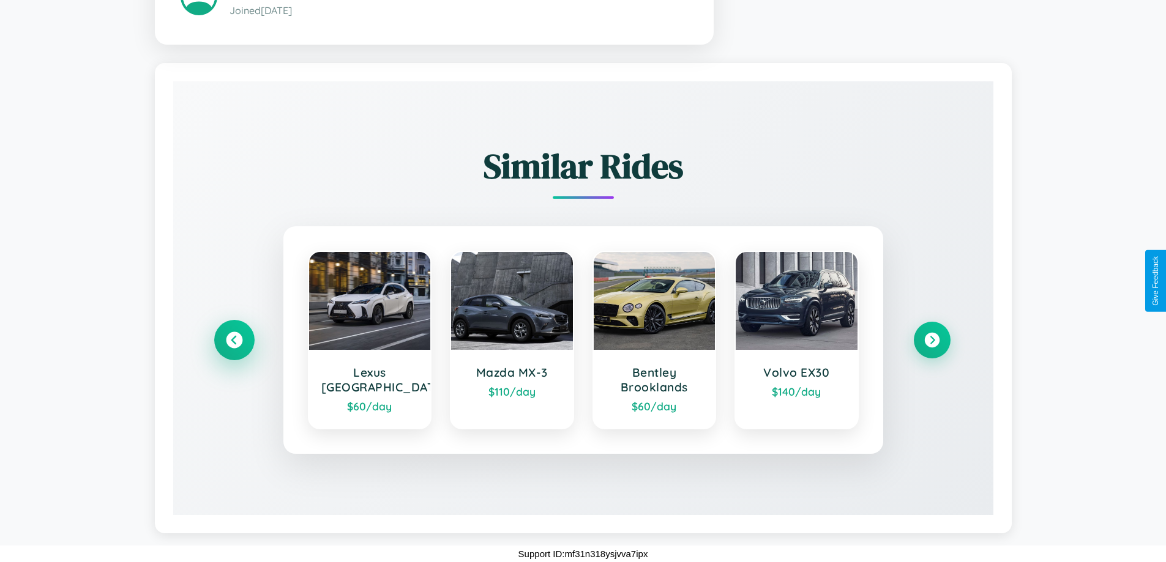
click at [234, 340] on icon at bounding box center [234, 340] width 17 height 17
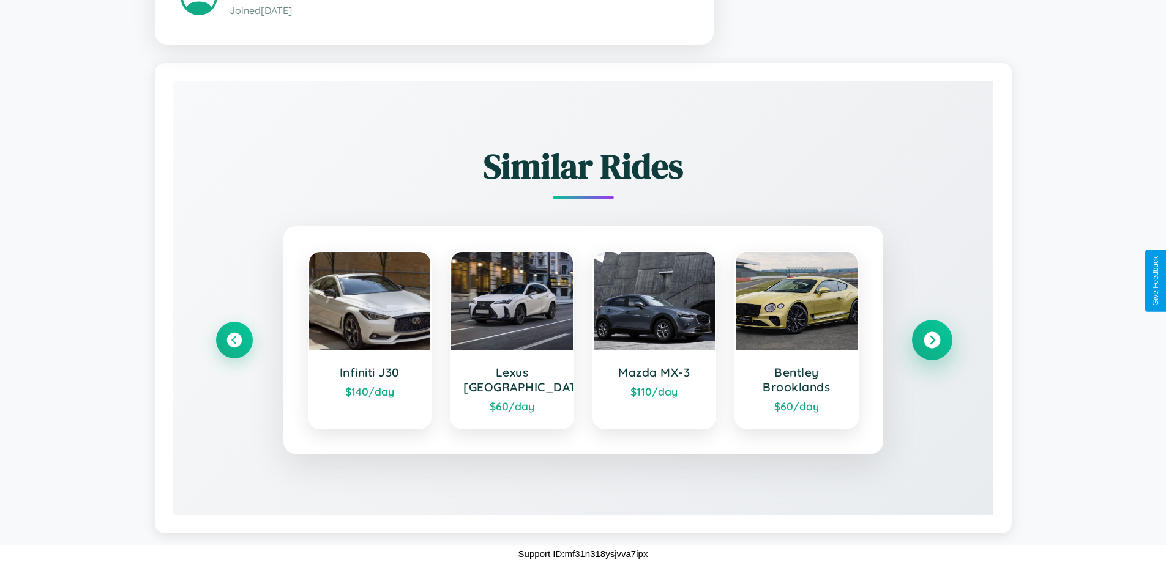
click at [931, 340] on icon at bounding box center [931, 340] width 17 height 17
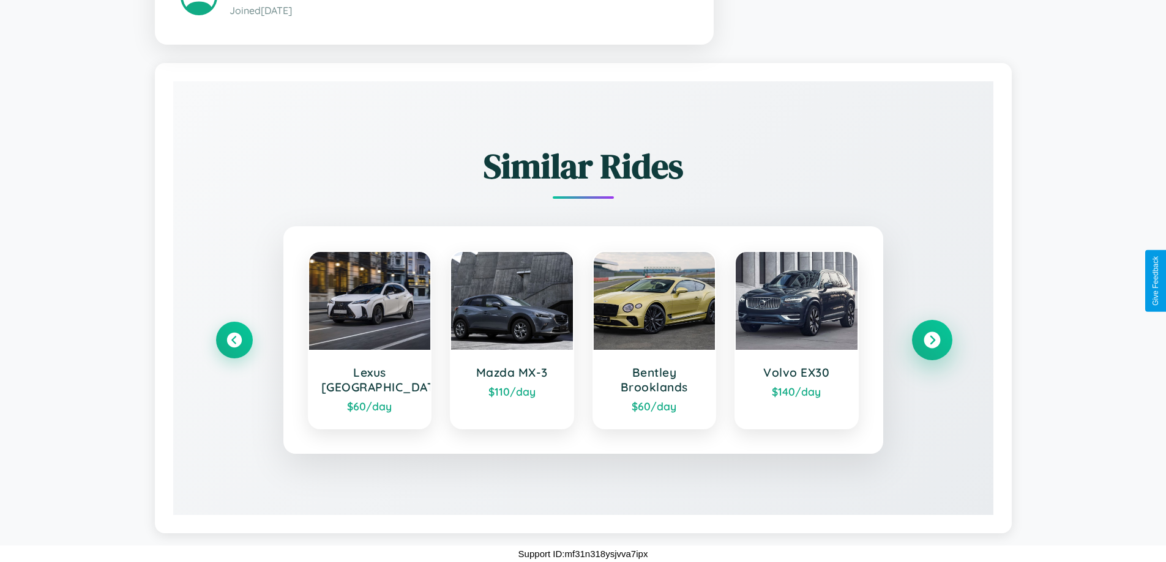
click at [931, 340] on icon at bounding box center [931, 340] width 17 height 17
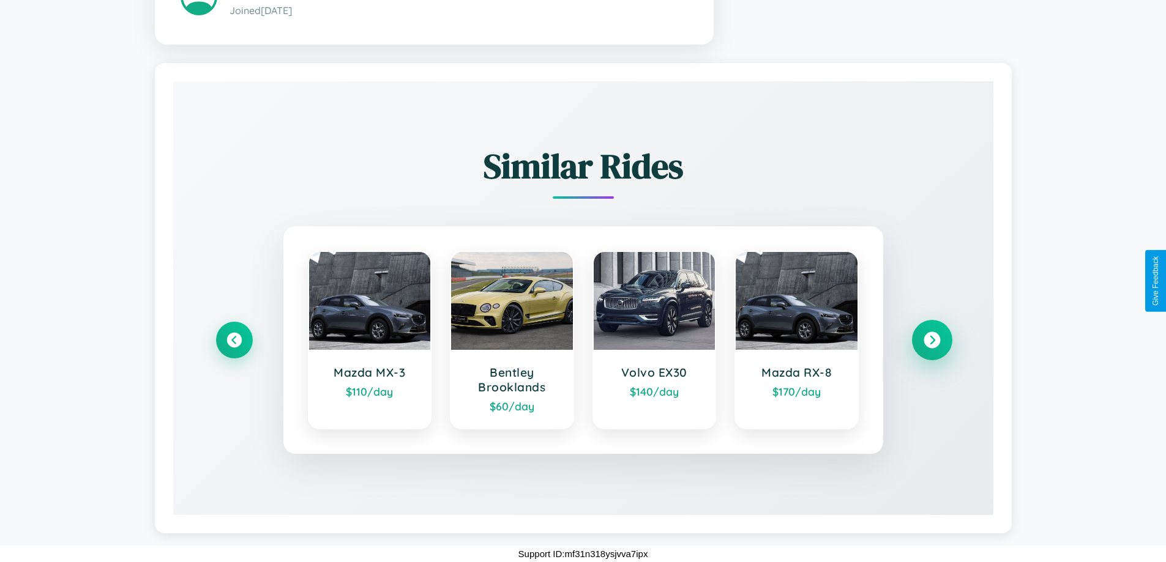
click at [931, 340] on icon at bounding box center [931, 340] width 17 height 17
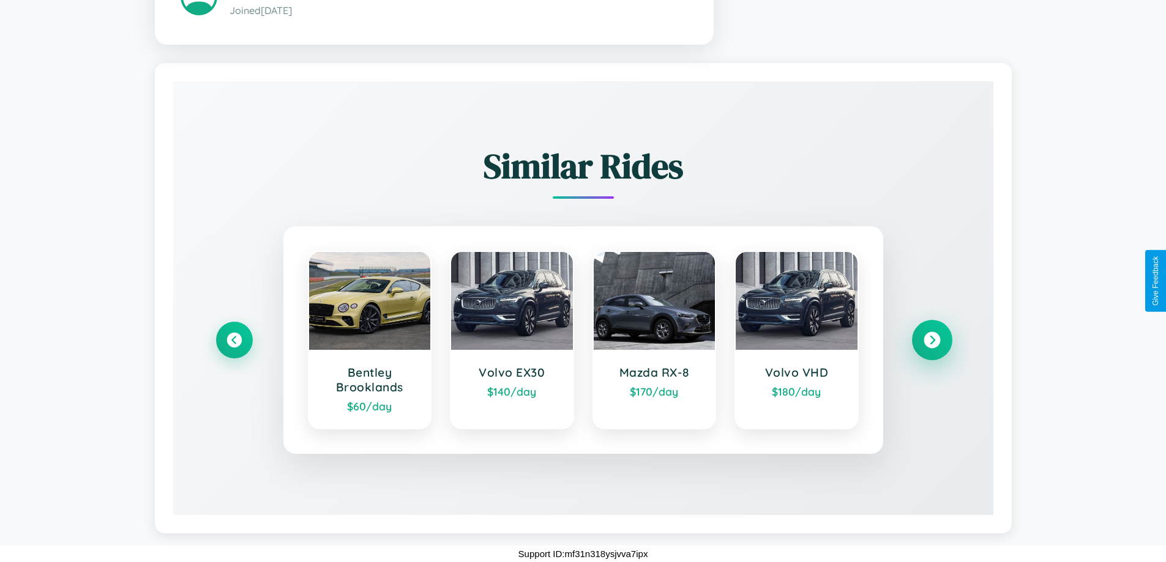
click at [931, 340] on icon at bounding box center [931, 340] width 17 height 17
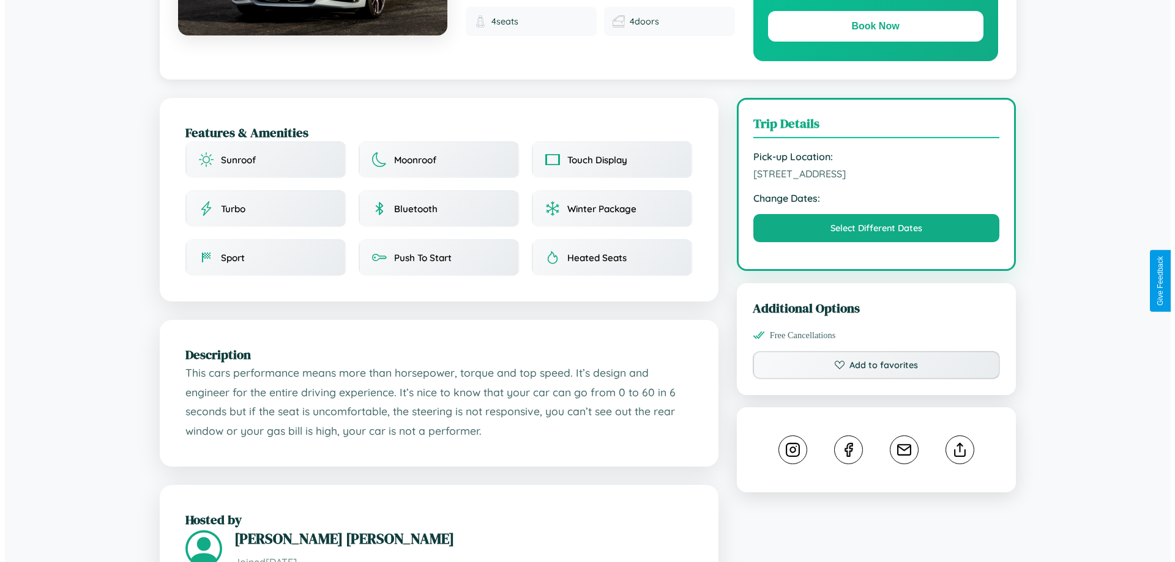
scroll to position [0, 0]
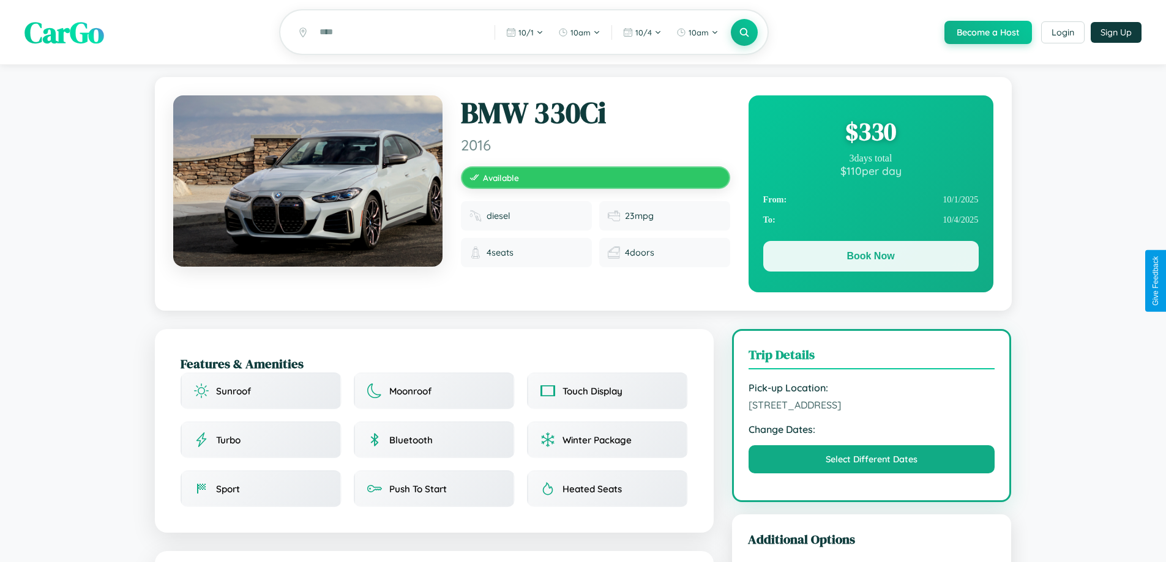
click at [870, 258] on button "Book Now" at bounding box center [870, 256] width 215 height 31
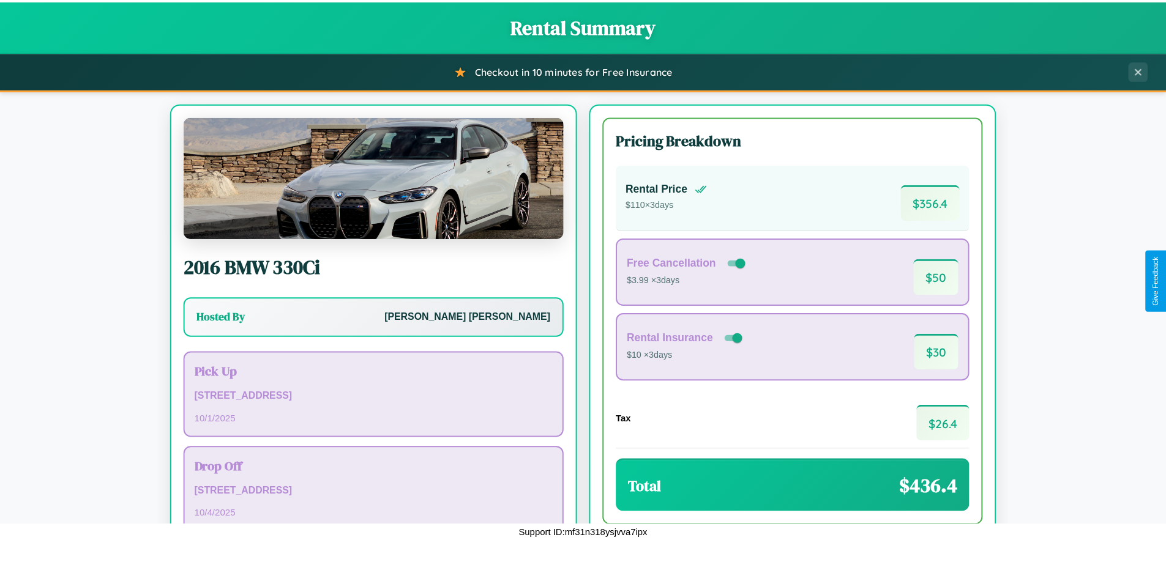
scroll to position [84, 0]
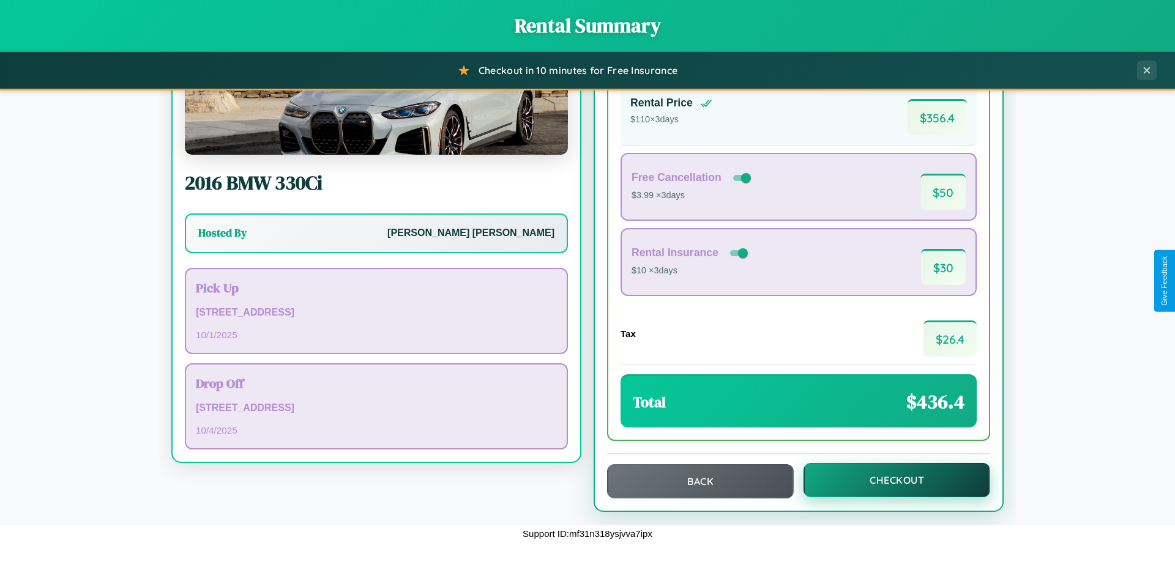
click at [889, 480] on button "Checkout" at bounding box center [896, 480] width 187 height 34
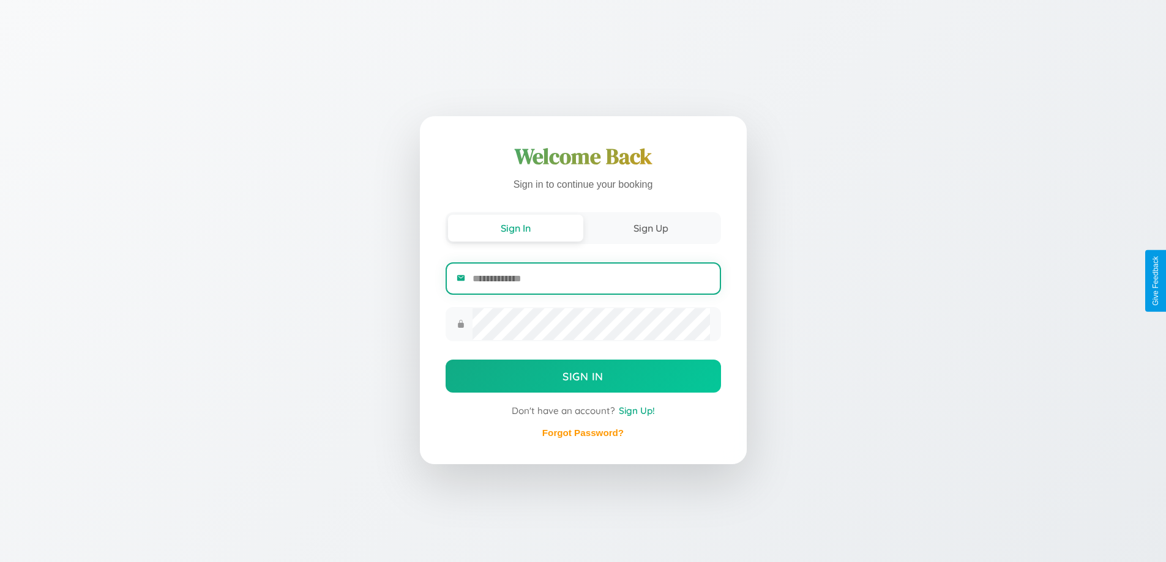
click at [591, 278] on input "email" at bounding box center [590, 279] width 237 height 30
type input "**********"
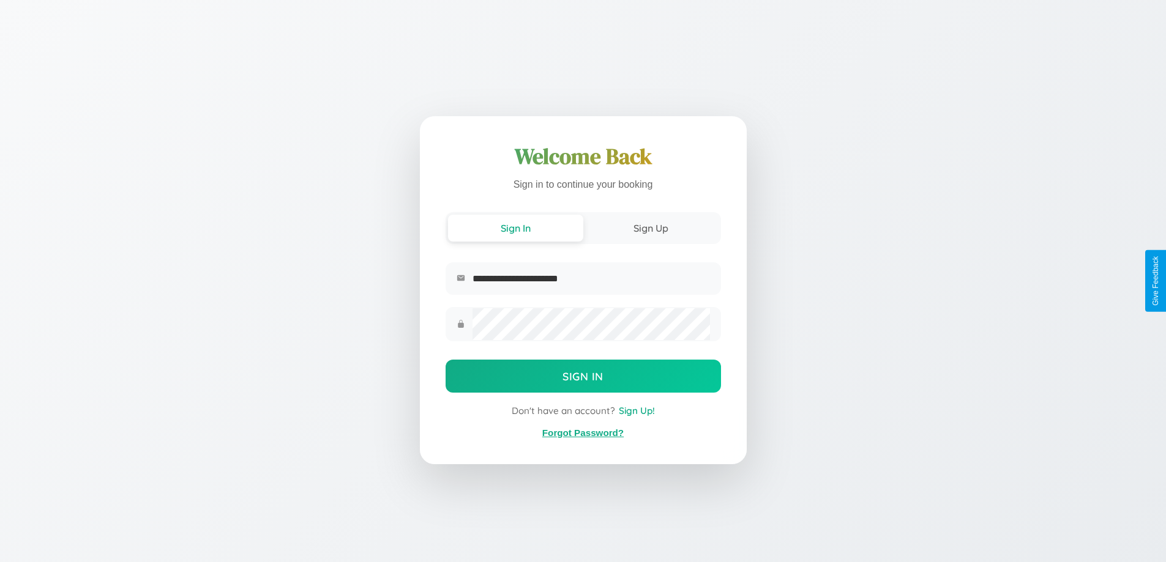
click at [583, 433] on link "Forgot Password?" at bounding box center [582, 433] width 81 height 10
